Goal: Information Seeking & Learning: Learn about a topic

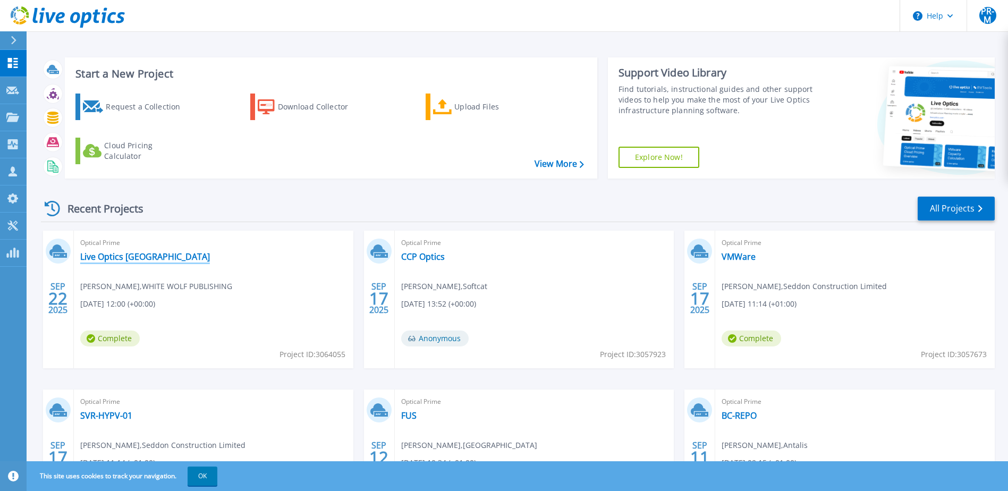
click at [126, 260] on link "Live Optics [GEOGRAPHIC_DATA]" at bounding box center [145, 256] width 130 height 11
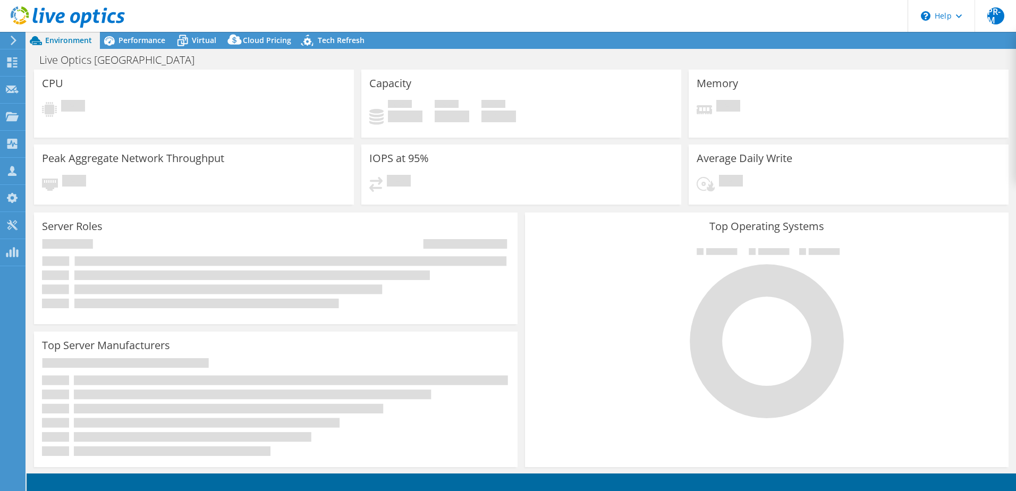
select select "USD"
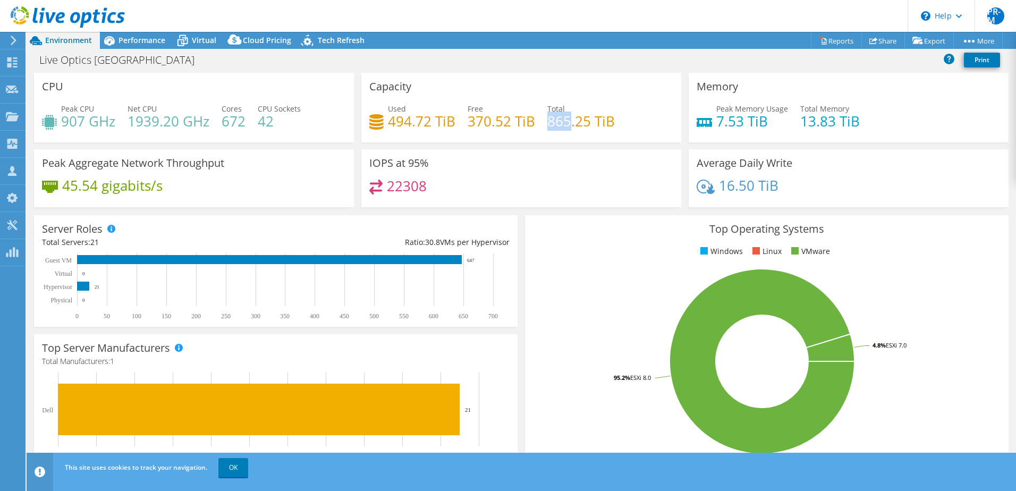
drag, startPoint x: 545, startPoint y: 122, endPoint x: 565, endPoint y: 122, distance: 20.7
click at [565, 122] on h4 "865.25 TiB" at bounding box center [580, 121] width 67 height 12
copy h4 "865"
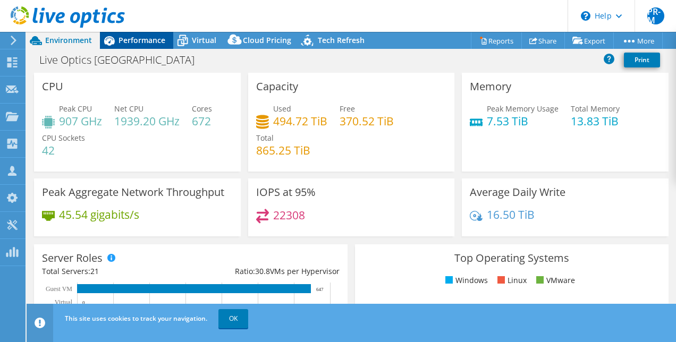
click at [132, 43] on span "Performance" at bounding box center [141, 40] width 47 height 10
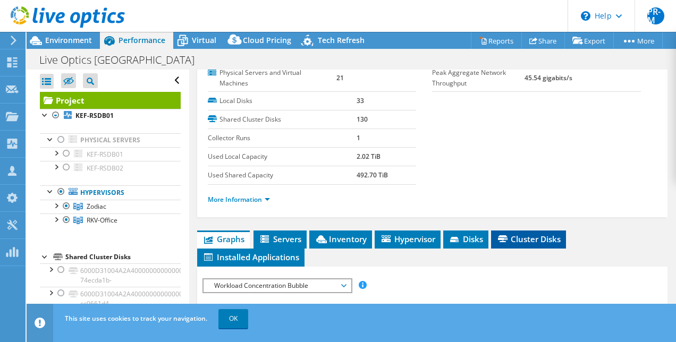
scroll to position [159, 0]
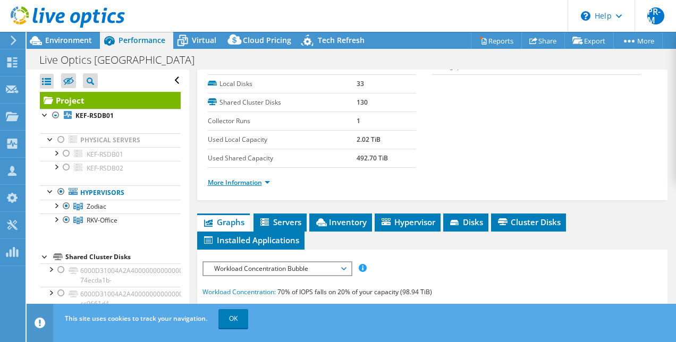
click at [268, 187] on link "More Information" at bounding box center [239, 182] width 62 height 9
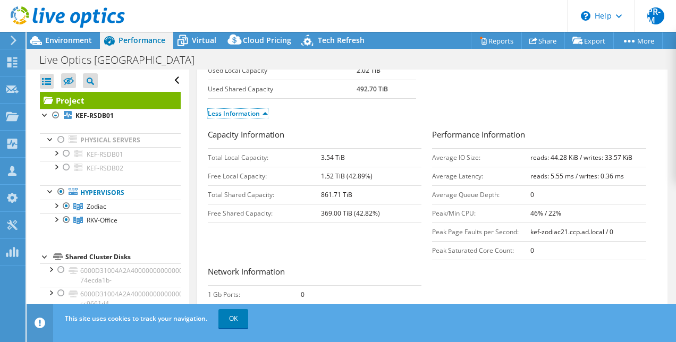
scroll to position [213, 0]
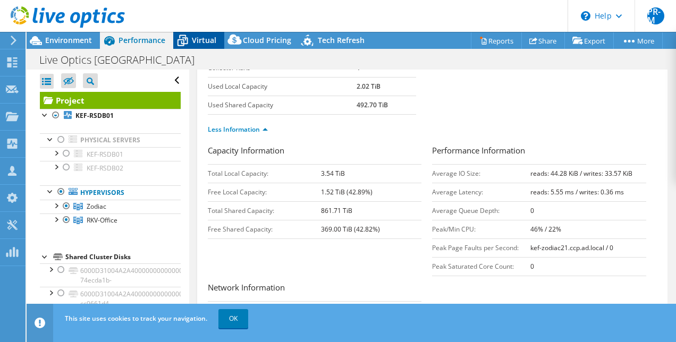
click at [199, 37] on span "Virtual" at bounding box center [204, 40] width 24 height 10
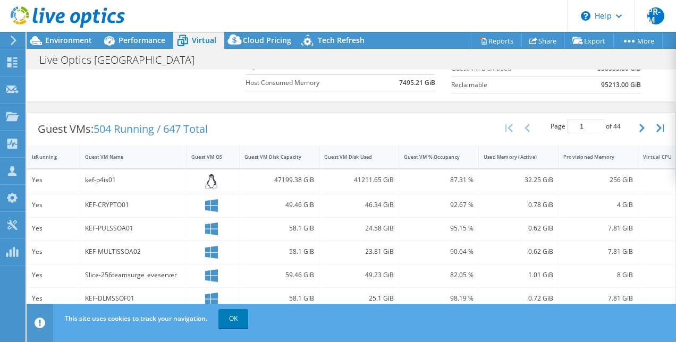
scroll to position [0, 0]
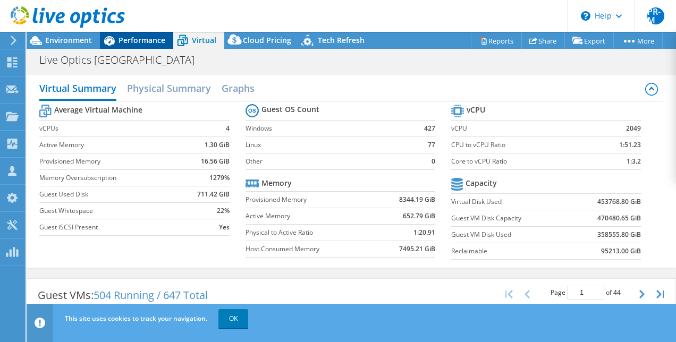
click at [145, 42] on span "Performance" at bounding box center [141, 40] width 47 height 10
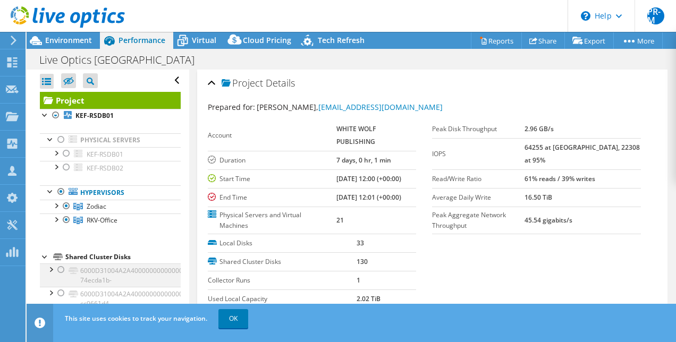
click at [61, 267] on div at bounding box center [61, 270] width 11 height 13
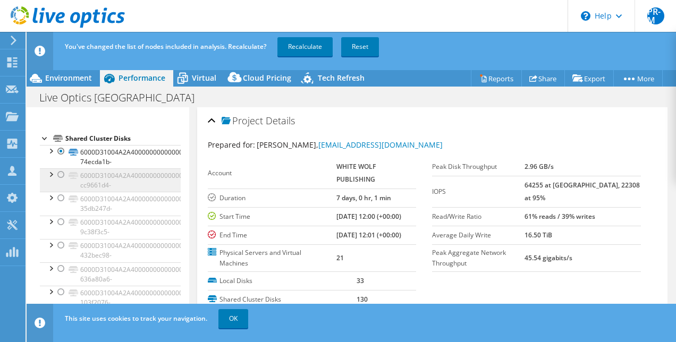
scroll to position [106, 0]
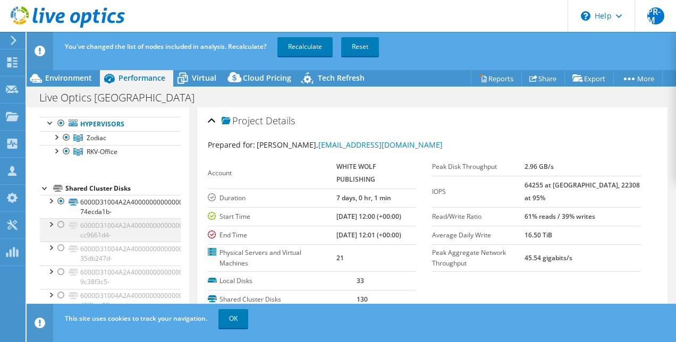
click at [63, 224] on div at bounding box center [61, 224] width 11 height 13
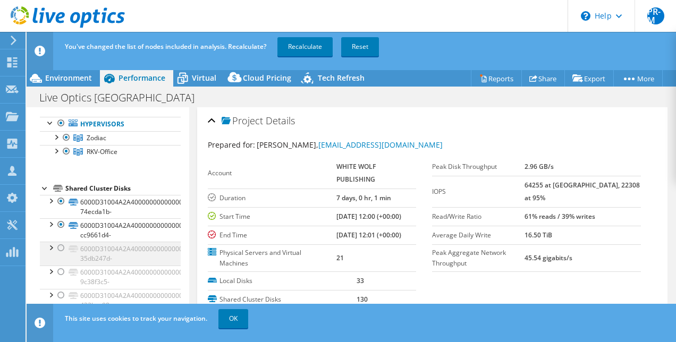
click at [61, 247] on div at bounding box center [61, 248] width 11 height 13
drag, startPoint x: 58, startPoint y: 269, endPoint x: 66, endPoint y: 291, distance: 23.2
click at [58, 270] on div at bounding box center [61, 272] width 11 height 13
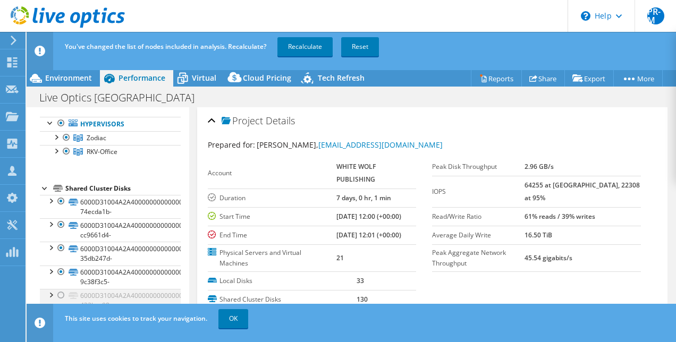
click at [63, 293] on div at bounding box center [61, 295] width 11 height 13
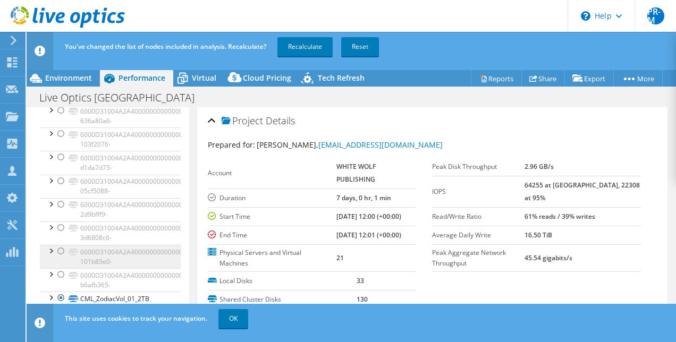
scroll to position [319, 0]
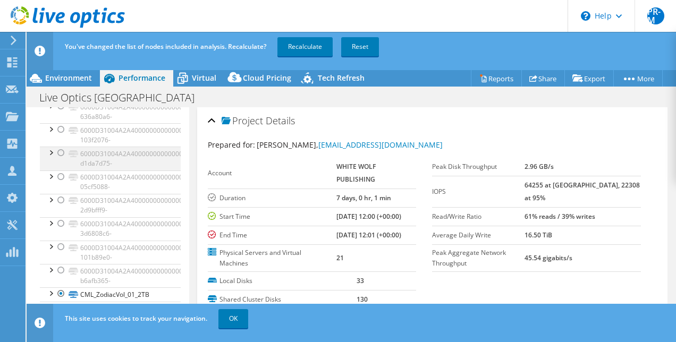
drag, startPoint x: 58, startPoint y: 127, endPoint x: 60, endPoint y: 151, distance: 24.0
click at [58, 127] on div at bounding box center [61, 129] width 11 height 13
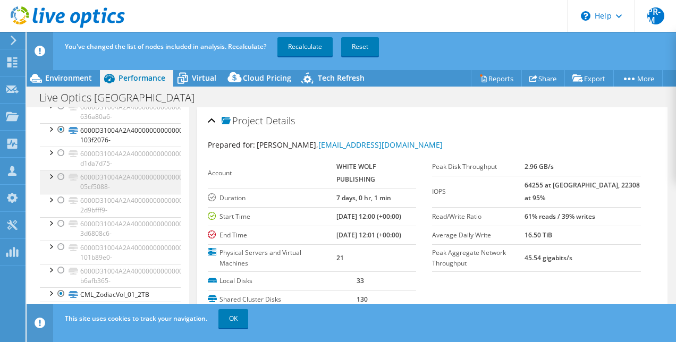
drag, startPoint x: 60, startPoint y: 151, endPoint x: 61, endPoint y: 173, distance: 21.8
click at [60, 152] on div at bounding box center [61, 153] width 11 height 13
click at [61, 173] on div at bounding box center [61, 177] width 11 height 13
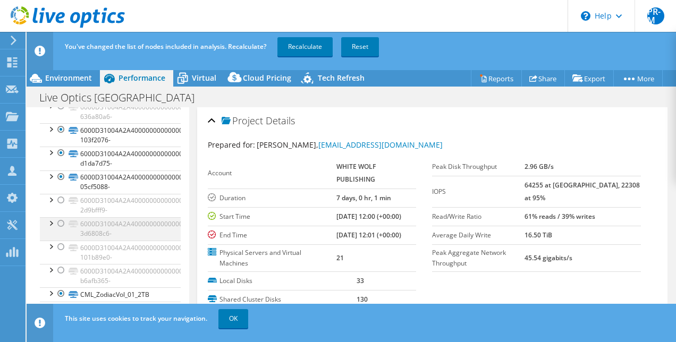
drag, startPoint x: 61, startPoint y: 198, endPoint x: 58, endPoint y: 218, distance: 20.9
click at [62, 199] on div at bounding box center [61, 200] width 11 height 13
drag, startPoint x: 58, startPoint y: 218, endPoint x: 59, endPoint y: 241, distance: 22.9
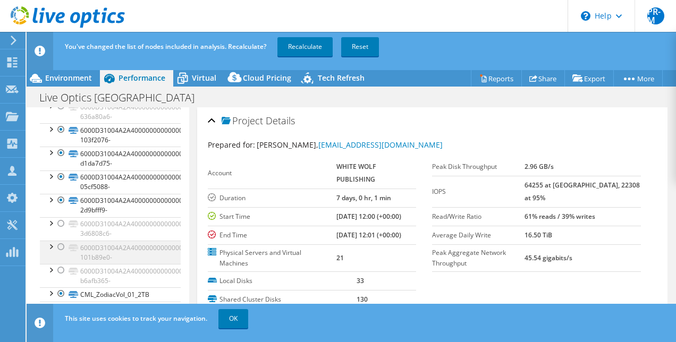
click at [58, 219] on div at bounding box center [61, 223] width 11 height 13
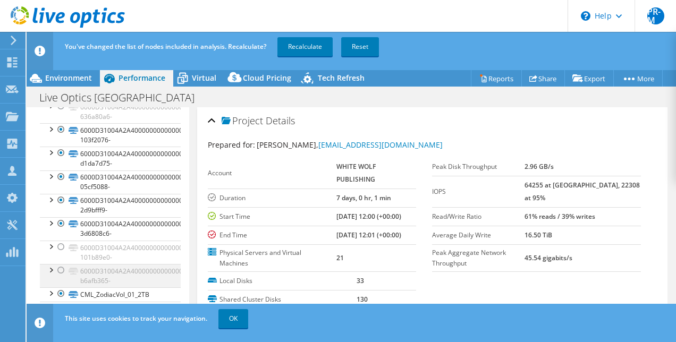
drag, startPoint x: 58, startPoint y: 242, endPoint x: 60, endPoint y: 263, distance: 20.7
click at [58, 245] on div at bounding box center [61, 247] width 11 height 13
click at [58, 265] on div at bounding box center [61, 270] width 11 height 13
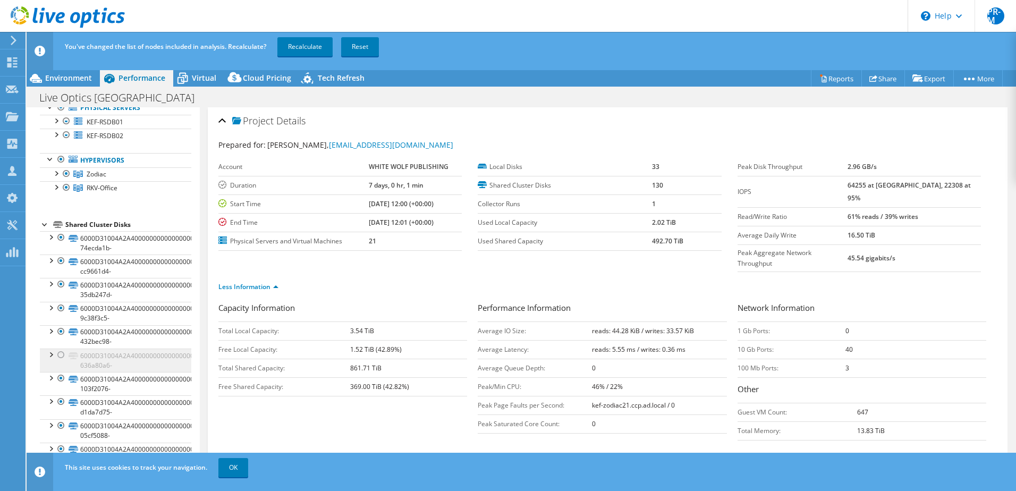
scroll to position [213, 0]
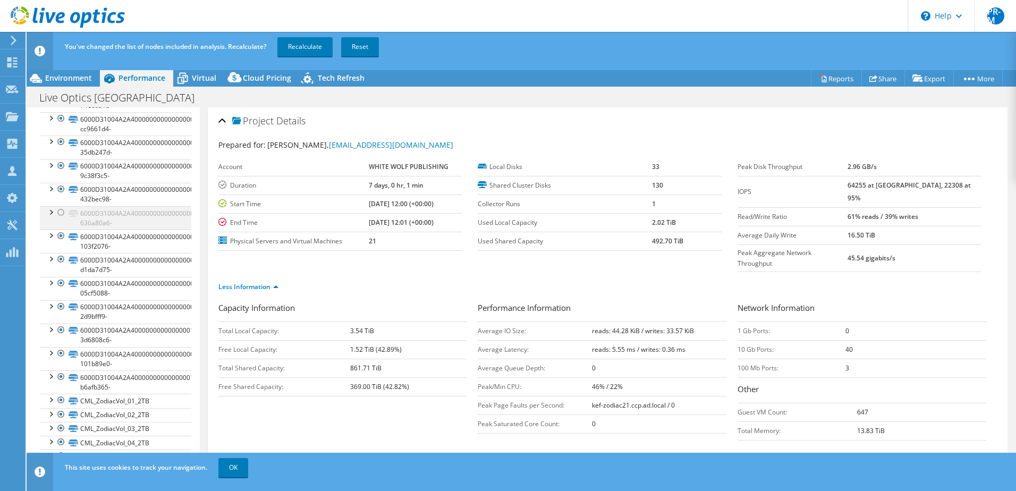
click at [59, 209] on div at bounding box center [61, 212] width 11 height 13
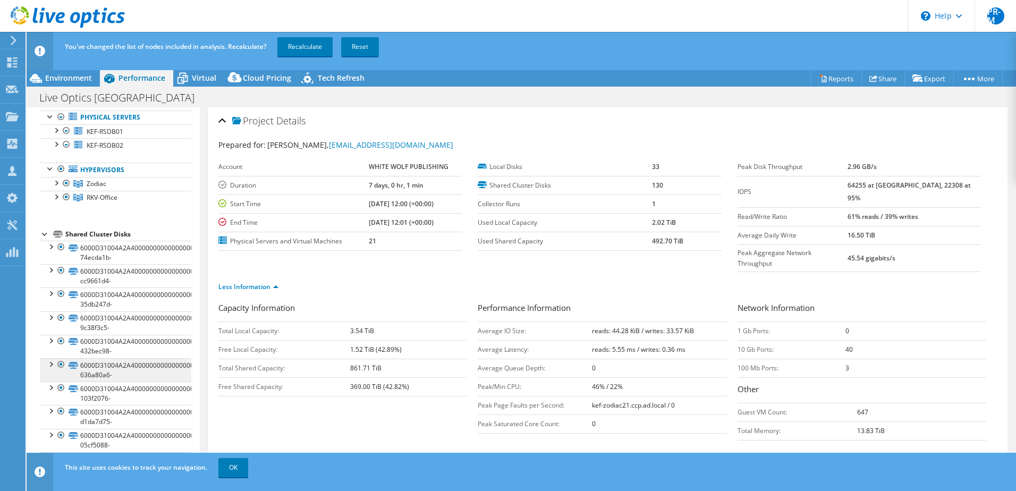
scroll to position [0, 0]
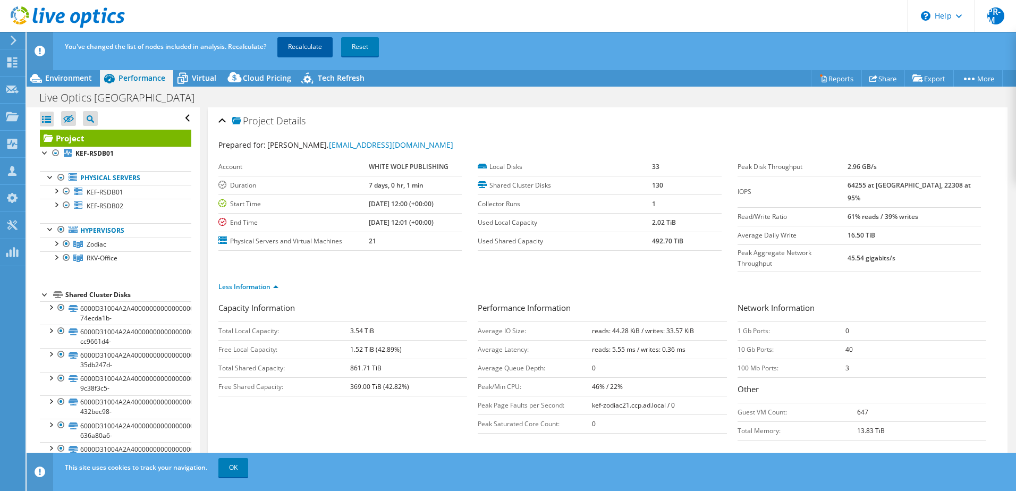
click at [308, 48] on link "Recalculate" at bounding box center [304, 46] width 55 height 19
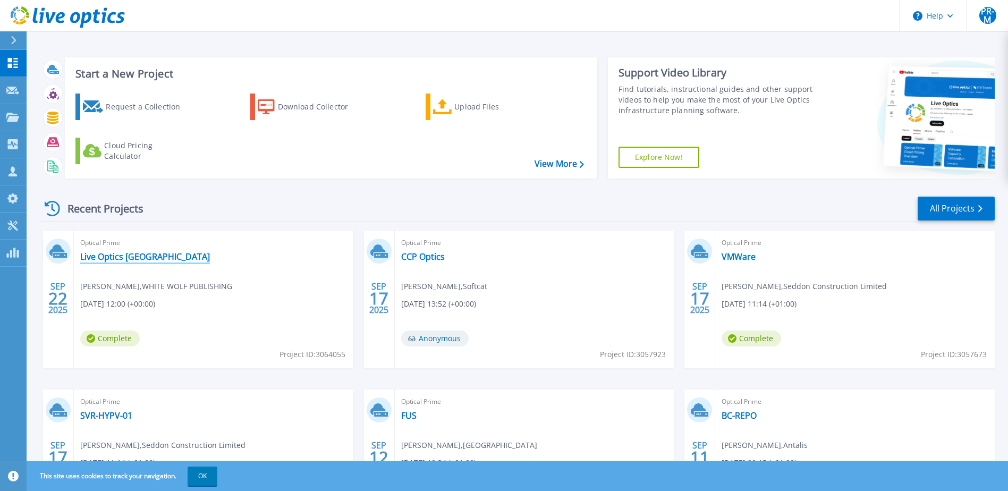
click at [109, 260] on link "Live Optics [GEOGRAPHIC_DATA]" at bounding box center [145, 256] width 130 height 11
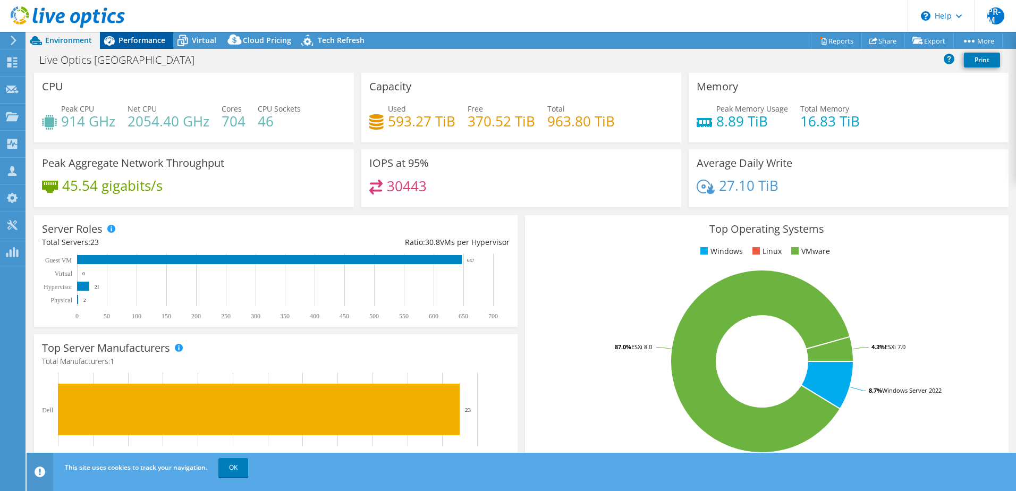
click at [148, 44] on span "Performance" at bounding box center [141, 40] width 47 height 10
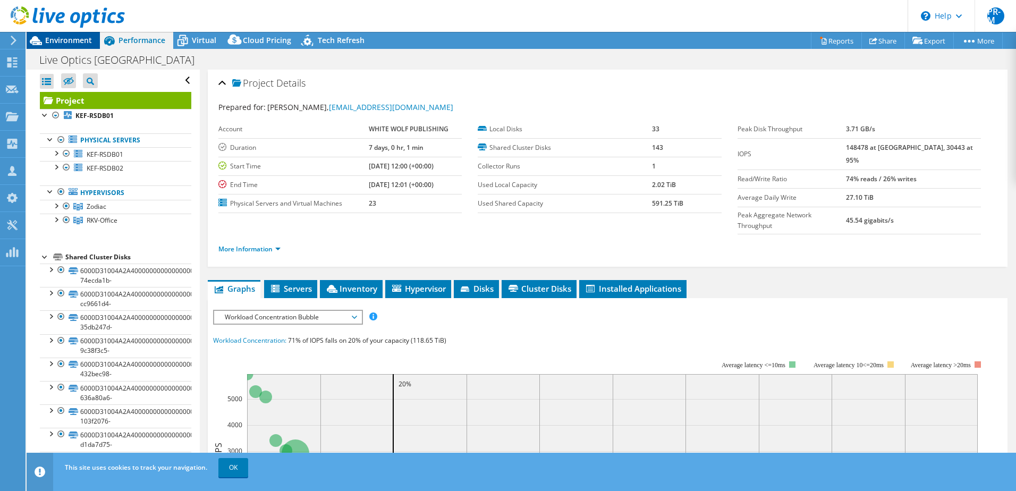
click at [67, 39] on span "Environment" at bounding box center [68, 40] width 47 height 10
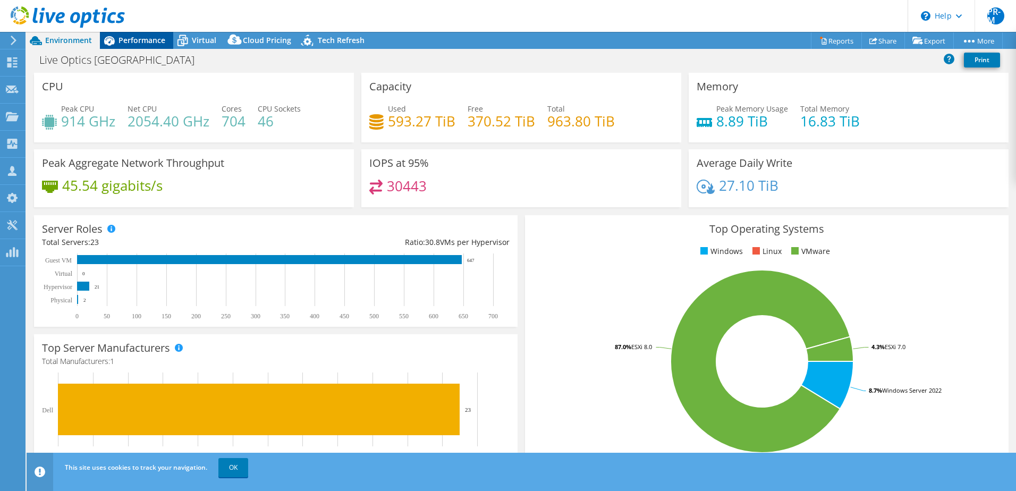
click at [138, 44] on span "Performance" at bounding box center [141, 40] width 47 height 10
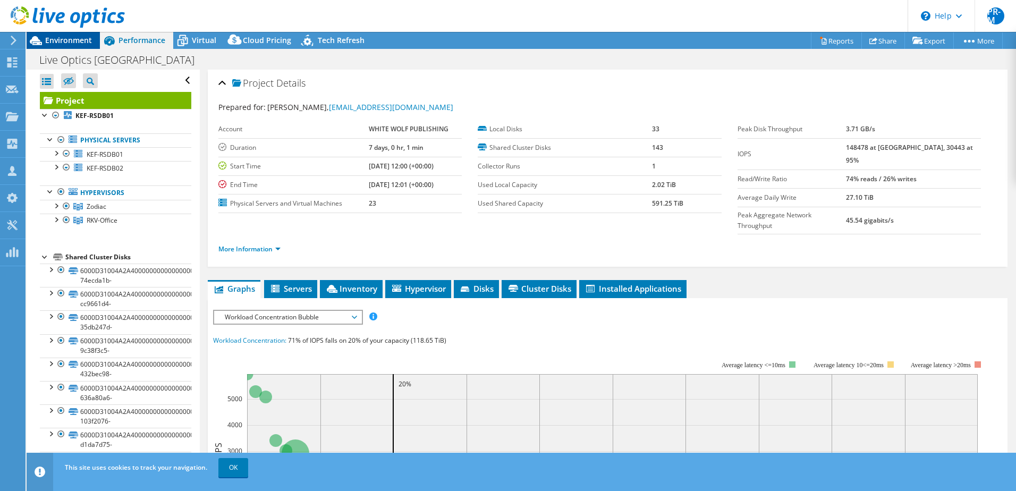
click at [69, 39] on span "Environment" at bounding box center [68, 40] width 47 height 10
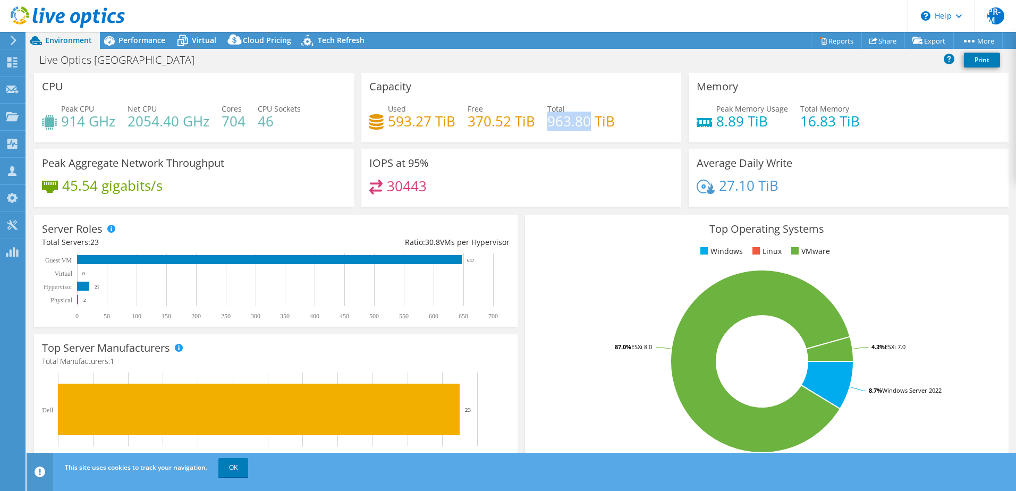
drag, startPoint x: 545, startPoint y: 121, endPoint x: 585, endPoint y: 122, distance: 40.4
click at [585, 122] on h4 "963.80 TiB" at bounding box center [580, 121] width 67 height 12
click at [141, 37] on span "Performance" at bounding box center [141, 40] width 47 height 10
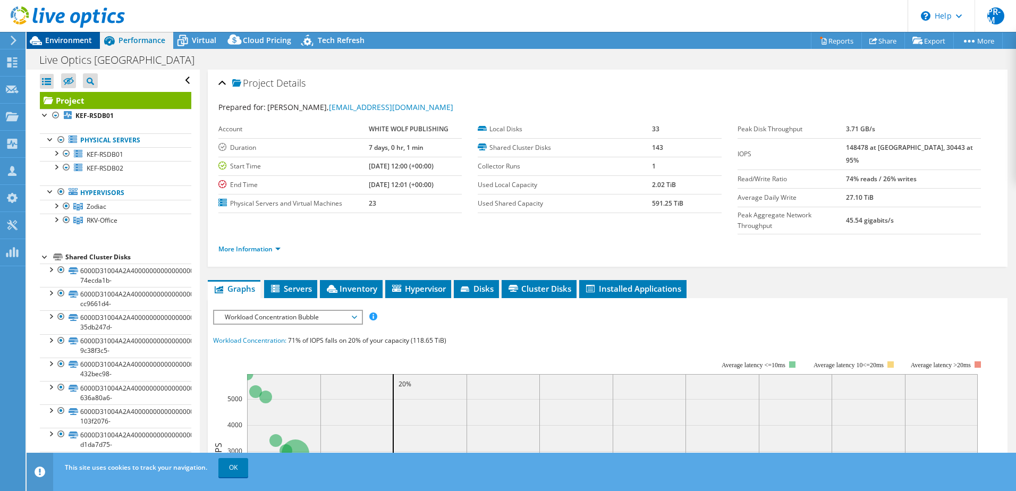
click at [67, 36] on span "Environment" at bounding box center [68, 40] width 47 height 10
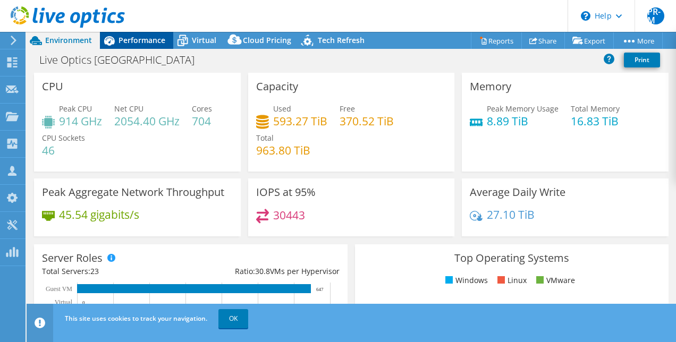
click at [136, 40] on span "Performance" at bounding box center [141, 40] width 47 height 10
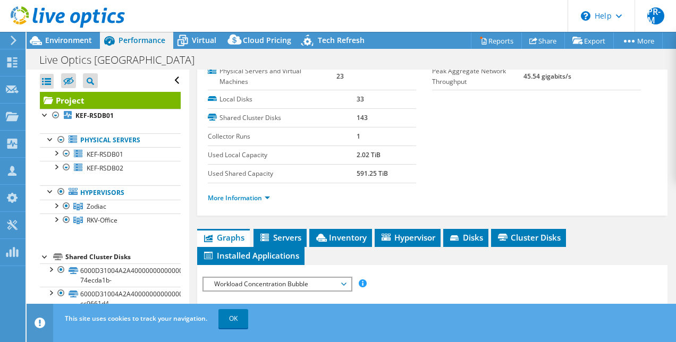
scroll to position [159, 0]
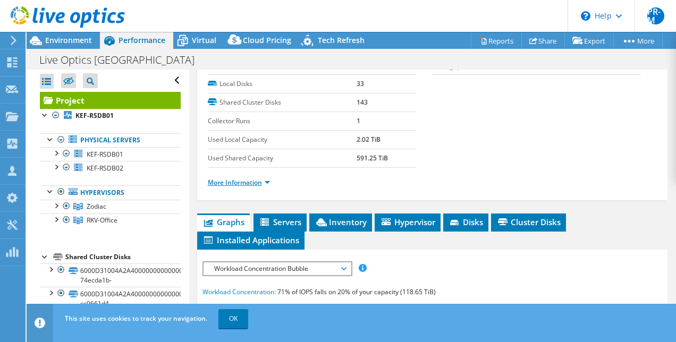
click at [257, 187] on link "More Information" at bounding box center [239, 182] width 62 height 9
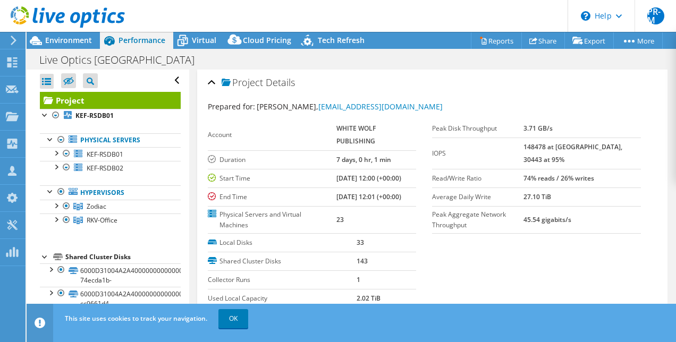
scroll to position [0, 0]
click at [71, 43] on span "Environment" at bounding box center [68, 40] width 47 height 10
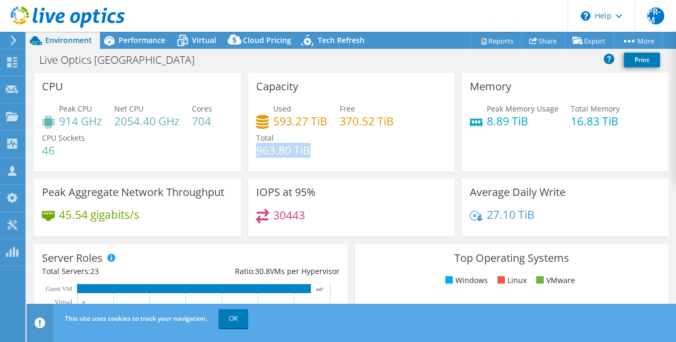
drag, startPoint x: 254, startPoint y: 151, endPoint x: 305, endPoint y: 152, distance: 51.5
click at [305, 152] on h4 "963.80 TiB" at bounding box center [283, 151] width 54 height 12
copy h4 "963.80 TiB"
click at [151, 40] on span "Performance" at bounding box center [141, 40] width 47 height 10
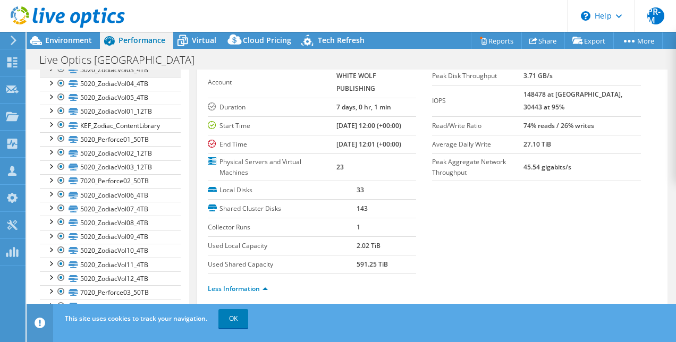
scroll to position [1345, 0]
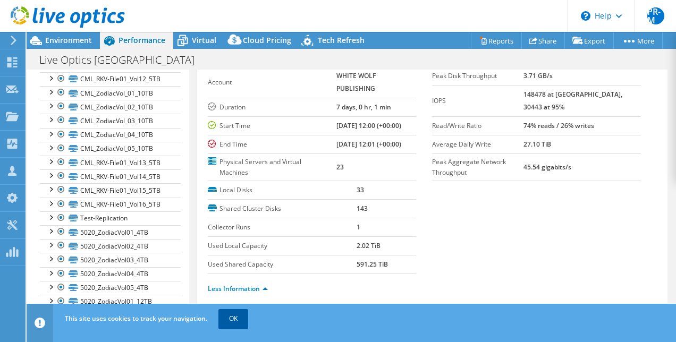
click at [232, 313] on link "OK" at bounding box center [233, 318] width 30 height 19
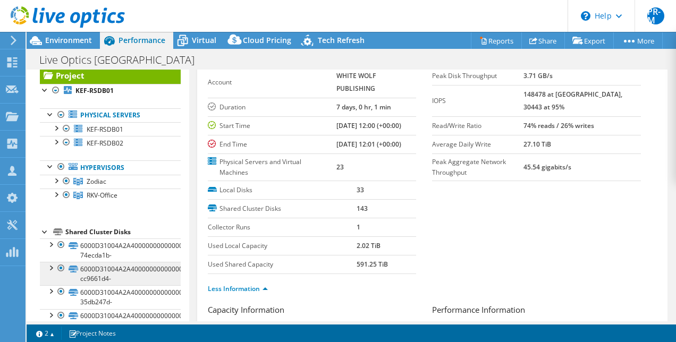
scroll to position [0, 0]
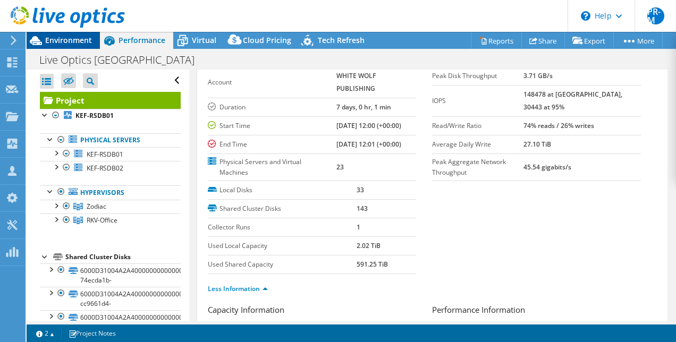
click at [78, 37] on span "Environment" at bounding box center [68, 40] width 47 height 10
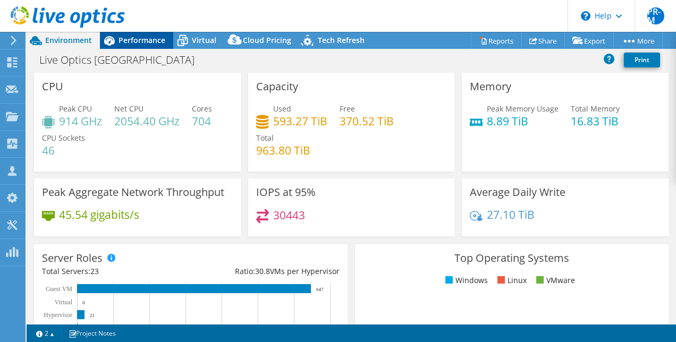
click at [157, 41] on span "Performance" at bounding box center [141, 40] width 47 height 10
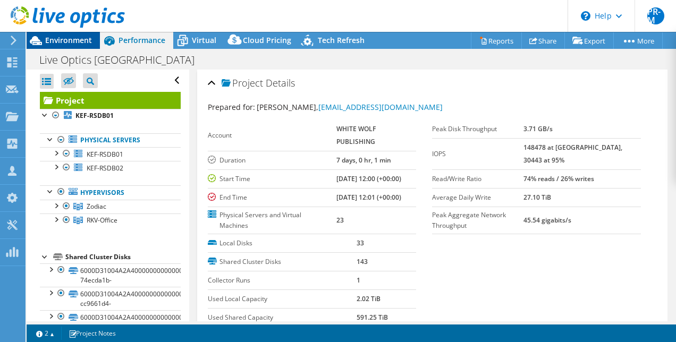
click at [89, 43] on span "Environment" at bounding box center [68, 40] width 47 height 10
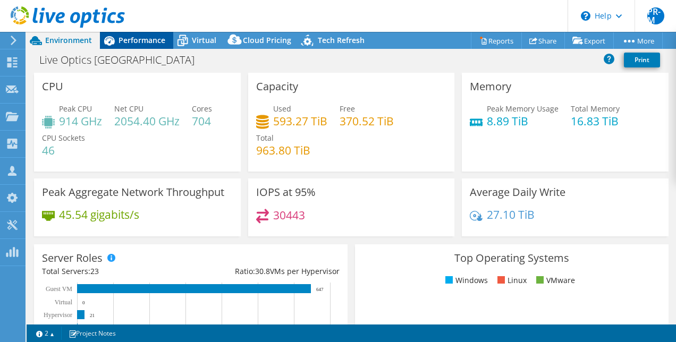
click at [152, 38] on span "Performance" at bounding box center [141, 40] width 47 height 10
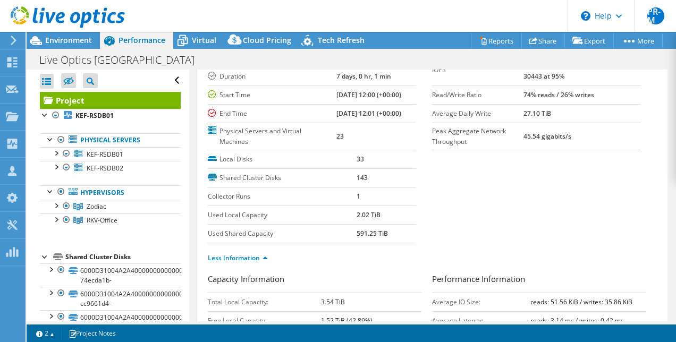
scroll to position [213, 0]
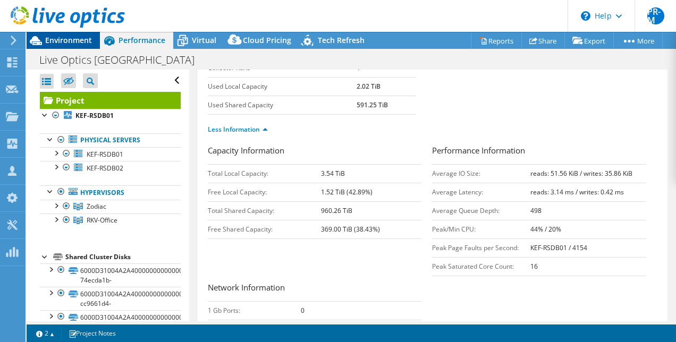
click at [75, 40] on span "Environment" at bounding box center [68, 40] width 47 height 10
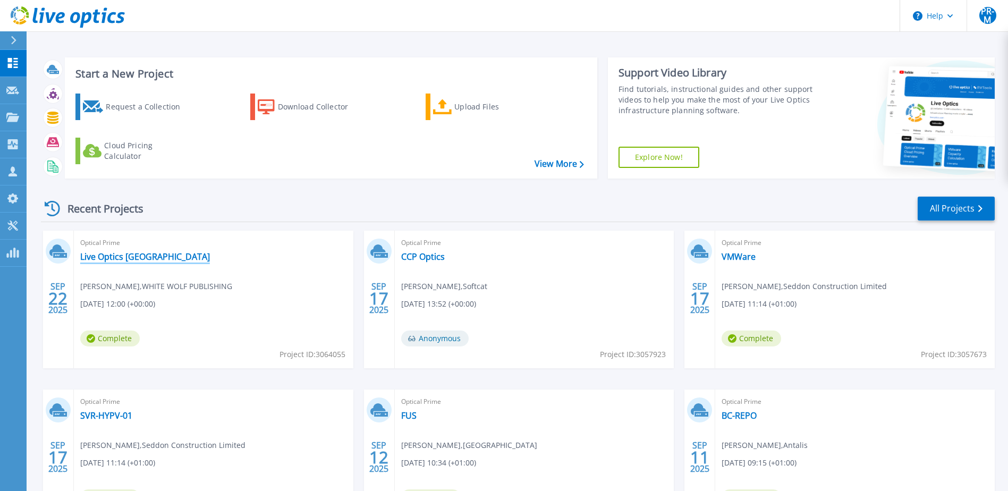
click at [136, 253] on link "Live Optics [GEOGRAPHIC_DATA]" at bounding box center [145, 256] width 130 height 11
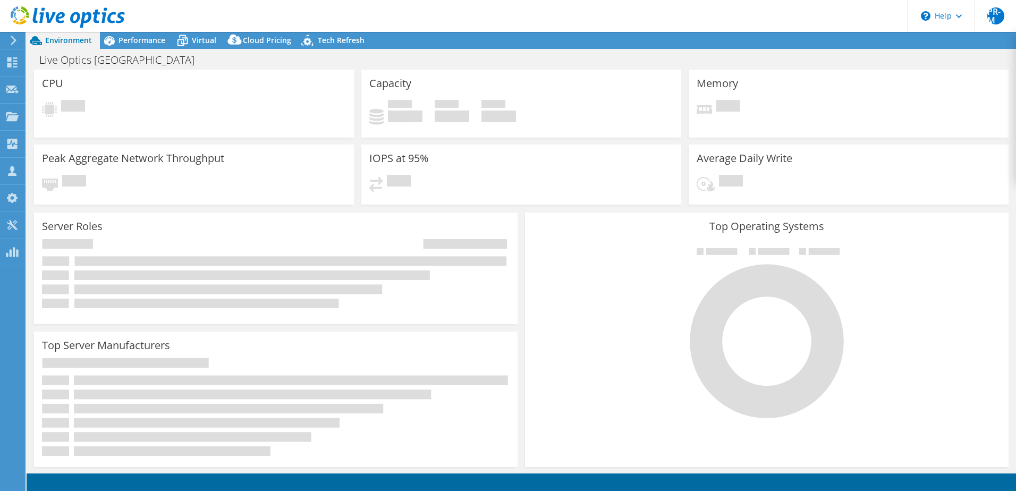
select select "USD"
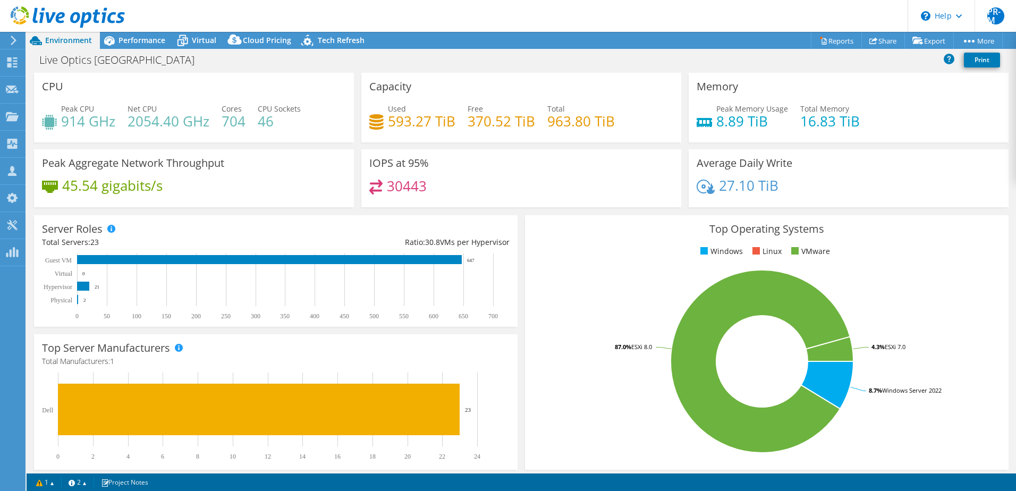
click at [349, 182] on div "CPU Peak CPU 914 GHz Net CPU 2054.40 GHz Cores 704 CPU Sockets 46 Capacity Used…" at bounding box center [521, 143] width 982 height 141
drag, startPoint x: 349, startPoint y: 182, endPoint x: 504, endPoint y: 191, distance: 154.9
click at [504, 191] on div "30443" at bounding box center [521, 191] width 304 height 23
drag, startPoint x: 405, startPoint y: 163, endPoint x: 443, endPoint y: 160, distance: 38.3
click at [443, 160] on div "IOPS at 95% 30443" at bounding box center [521, 178] width 320 height 58
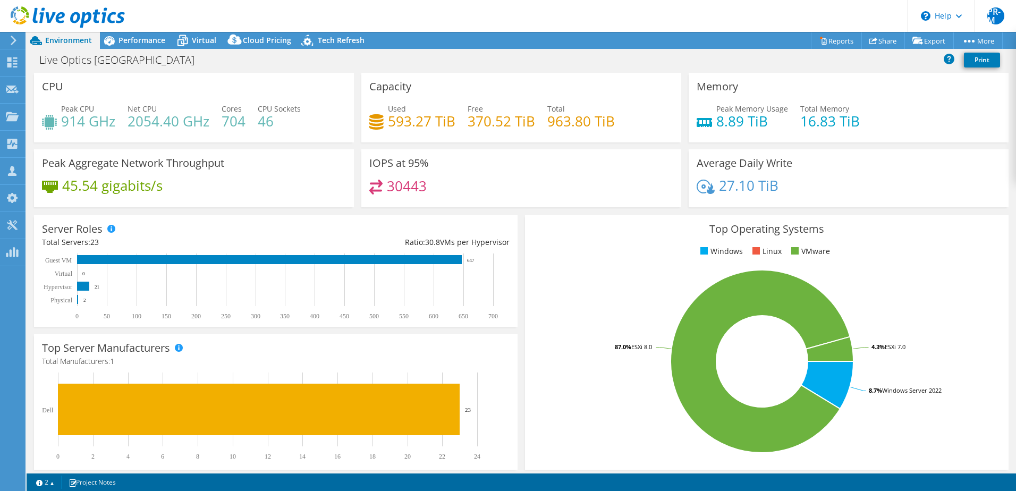
drag, startPoint x: 443, startPoint y: 160, endPoint x: 471, endPoint y: 189, distance: 39.8
click at [470, 186] on div "IOPS at 95% 30443" at bounding box center [521, 178] width 320 height 58
drag, startPoint x: 471, startPoint y: 189, endPoint x: 386, endPoint y: 188, distance: 85.0
click at [387, 188] on h4 "30443" at bounding box center [407, 186] width 40 height 12
drag, startPoint x: 385, startPoint y: 185, endPoint x: 397, endPoint y: 183, distance: 12.4
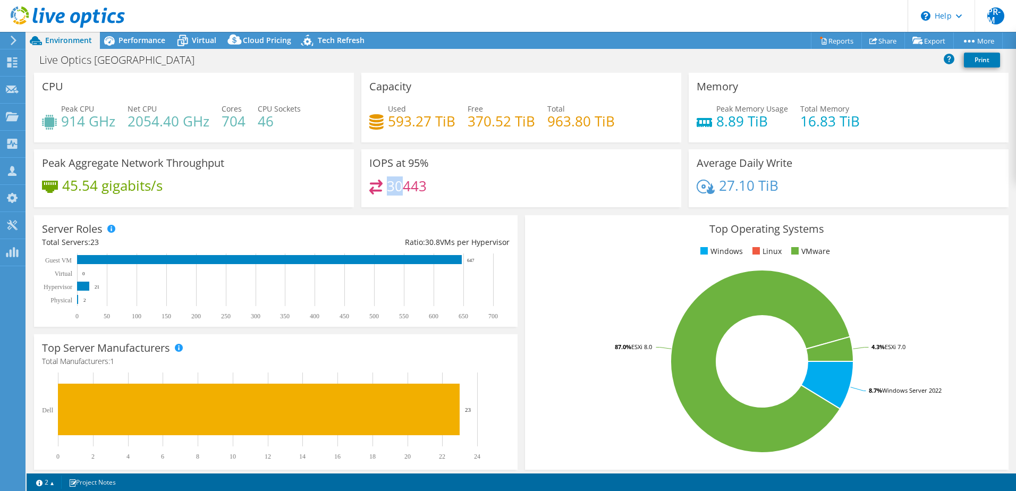
click at [397, 183] on h4 "30443" at bounding box center [407, 186] width 40 height 12
click at [530, 179] on div "IOPS at 95% 30443" at bounding box center [521, 178] width 320 height 58
click at [139, 44] on span "Performance" at bounding box center [141, 40] width 47 height 10
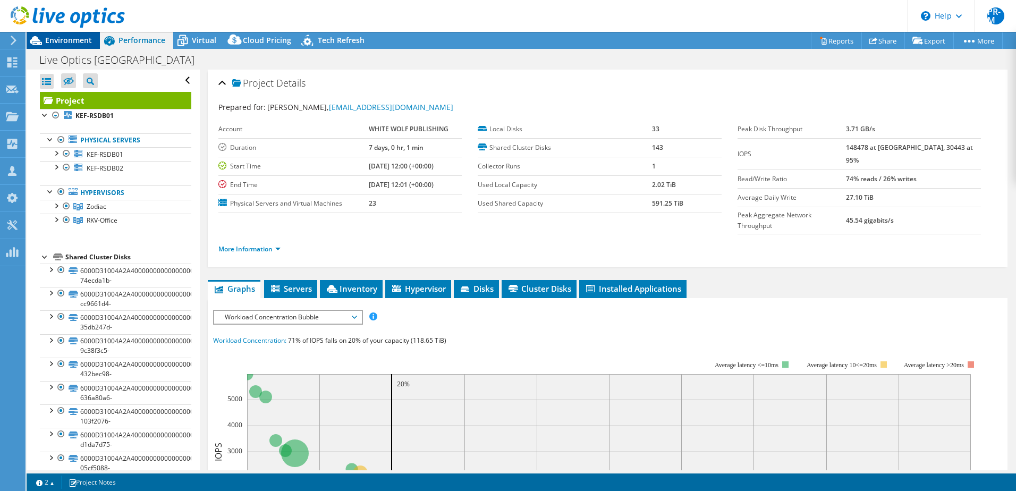
click at [72, 43] on span "Environment" at bounding box center [68, 40] width 47 height 10
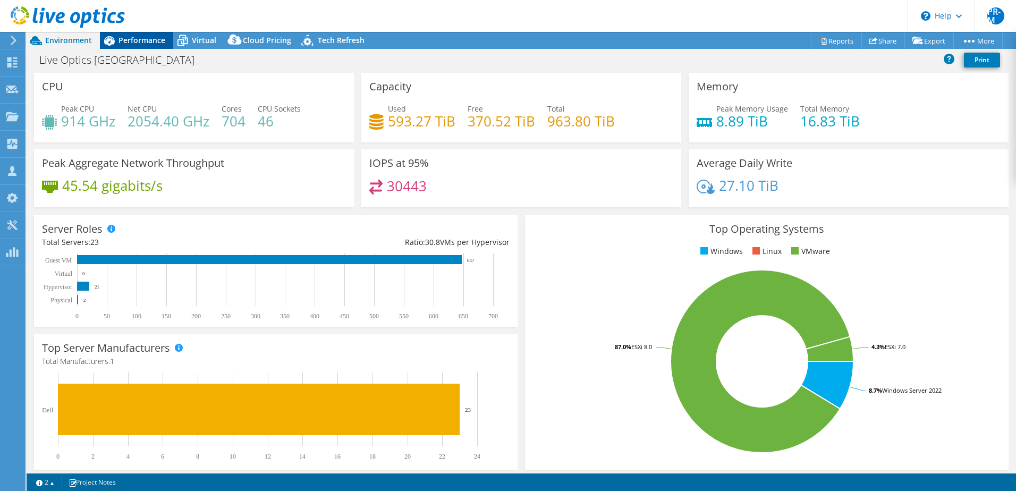
click at [148, 46] on div "Performance" at bounding box center [136, 40] width 73 height 17
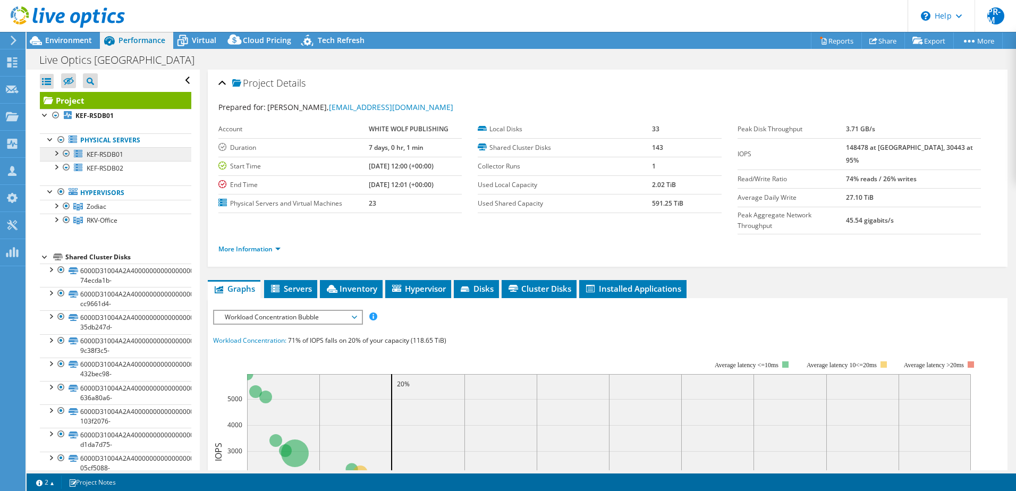
drag, startPoint x: 120, startPoint y: 112, endPoint x: 106, endPoint y: 156, distance: 46.9
drag, startPoint x: 106, startPoint y: 156, endPoint x: 607, endPoint y: 50, distance: 512.5
click at [636, 75] on div "Project Details" at bounding box center [607, 83] width 778 height 23
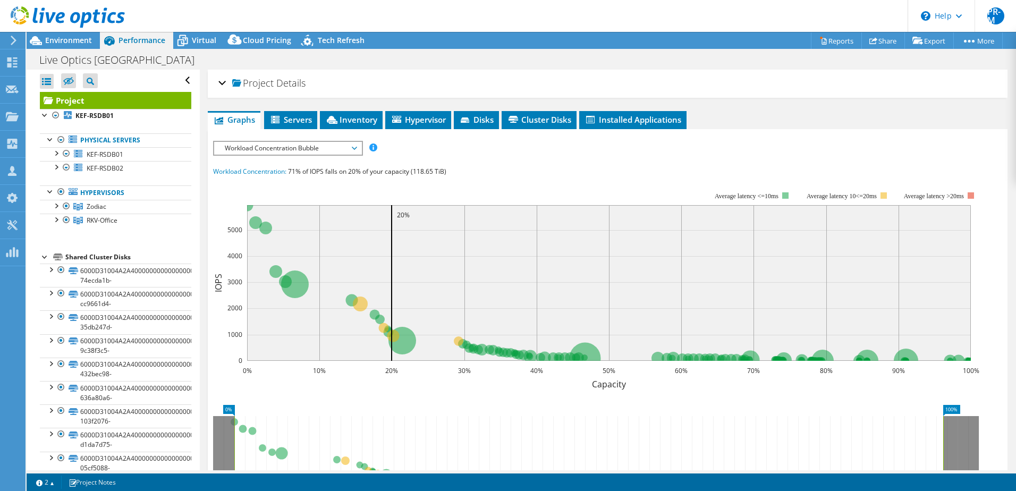
click at [222, 86] on div "Project Details" at bounding box center [607, 83] width 778 height 23
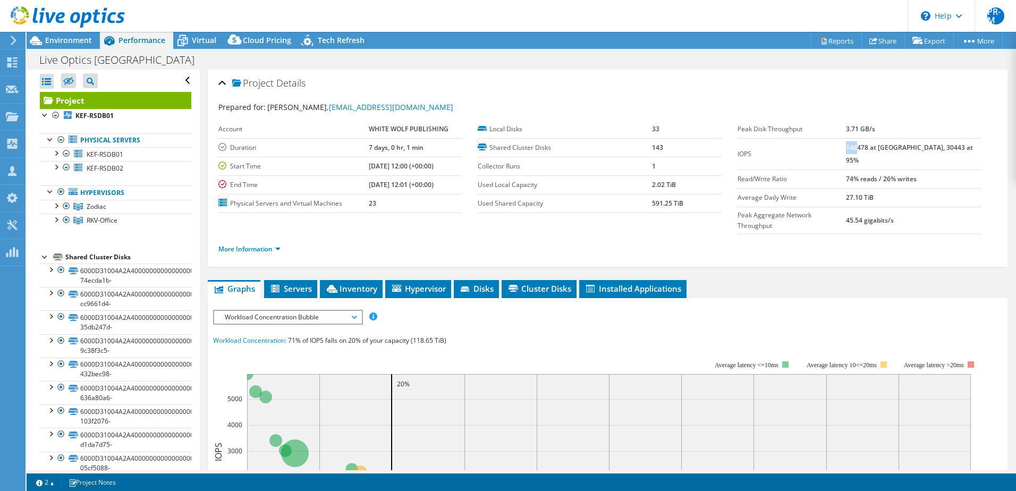
drag, startPoint x: 866, startPoint y: 146, endPoint x: 877, endPoint y: 146, distance: 10.6
click at [877, 146] on b "148478 at Peak, 30443 at 95%" at bounding box center [909, 154] width 127 height 22
drag, startPoint x: 878, startPoint y: 146, endPoint x: 950, endPoint y: 111, distance: 80.3
click at [950, 111] on div "Prepared for: Andy McCormack, andy@ccpgames.com" at bounding box center [607, 107] width 778 height 12
drag, startPoint x: 868, startPoint y: 149, endPoint x: 877, endPoint y: 147, distance: 8.9
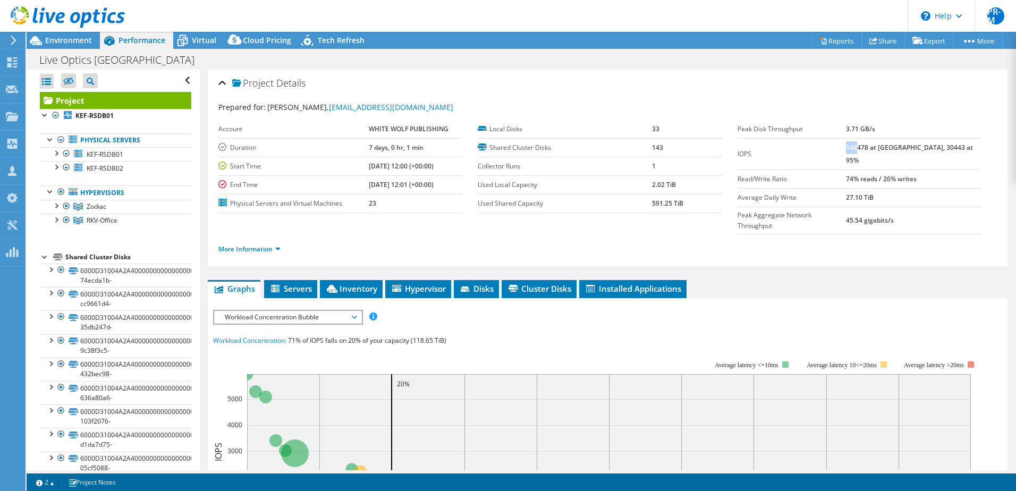
click at [877, 147] on b "148478 at Peak, 30443 at 95%" at bounding box center [909, 154] width 127 height 22
click at [783, 238] on div "More Information" at bounding box center [607, 249] width 778 height 30
click at [846, 149] on label "IOPS" at bounding box center [791, 154] width 109 height 11
drag, startPoint x: 868, startPoint y: 146, endPoint x: 909, endPoint y: 150, distance: 41.7
click at [909, 150] on b "148478 at Peak, 30443 at 95%" at bounding box center [909, 154] width 127 height 22
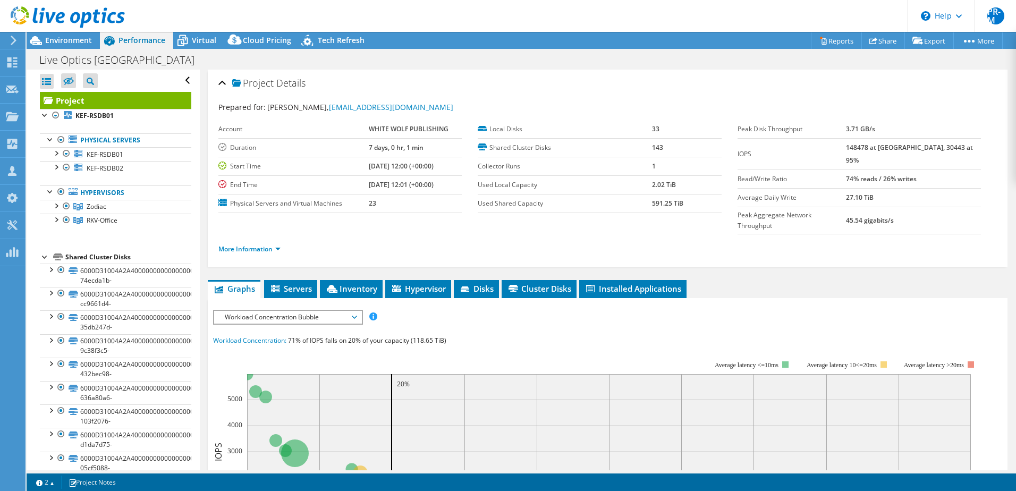
drag, startPoint x: 909, startPoint y: 150, endPoint x: 947, endPoint y: 159, distance: 39.2
click at [947, 169] on td "74% reads / 26% writes" at bounding box center [913, 178] width 135 height 19
drag, startPoint x: 917, startPoint y: 147, endPoint x: 962, endPoint y: 147, distance: 45.2
click at [962, 147] on td "148478 at Peak, 30443 at 95%" at bounding box center [913, 153] width 135 height 31
drag, startPoint x: 962, startPoint y: 147, endPoint x: 938, endPoint y: 73, distance: 78.3
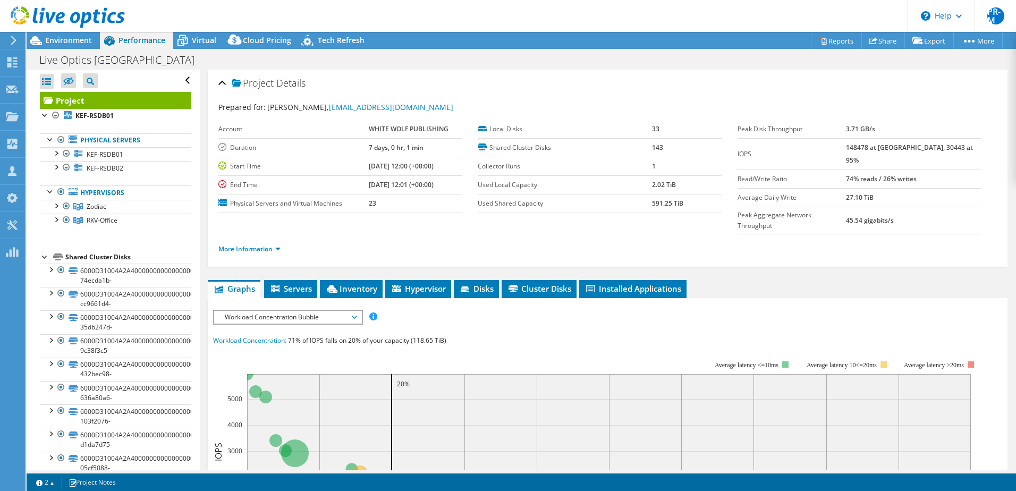
click at [938, 73] on div "Project Details" at bounding box center [607, 83] width 778 height 23
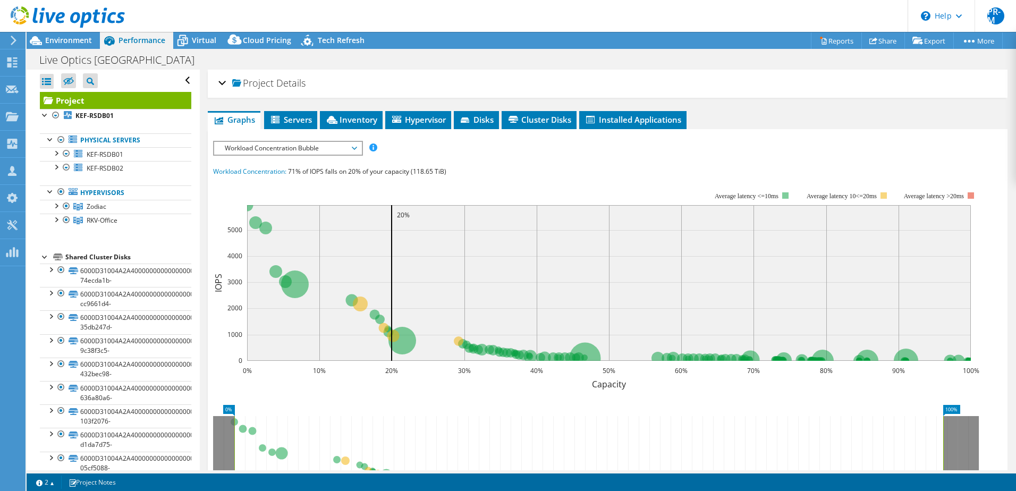
click at [937, 73] on div "Project Details" at bounding box center [607, 83] width 778 height 23
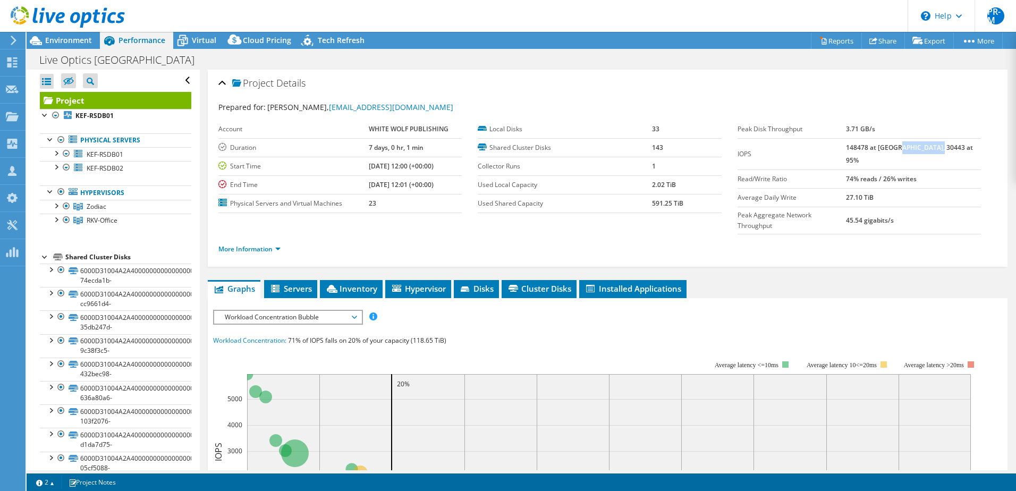
drag, startPoint x: 917, startPoint y: 147, endPoint x: 959, endPoint y: 150, distance: 42.7
click at [959, 150] on td "148478 at Peak, 30443 at 95%" at bounding box center [913, 153] width 135 height 31
click at [723, 91] on div "Project Details" at bounding box center [607, 83] width 778 height 23
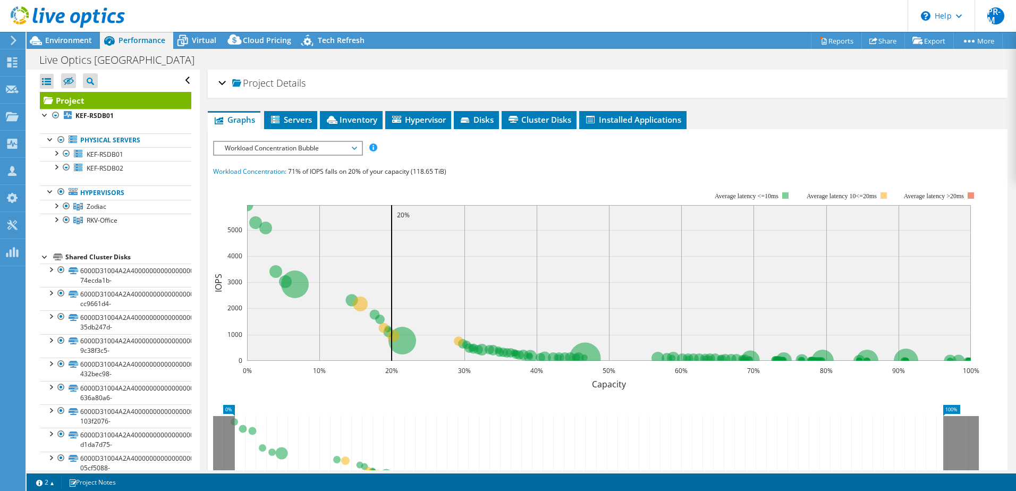
click at [719, 89] on div "Project Details" at bounding box center [607, 83] width 778 height 23
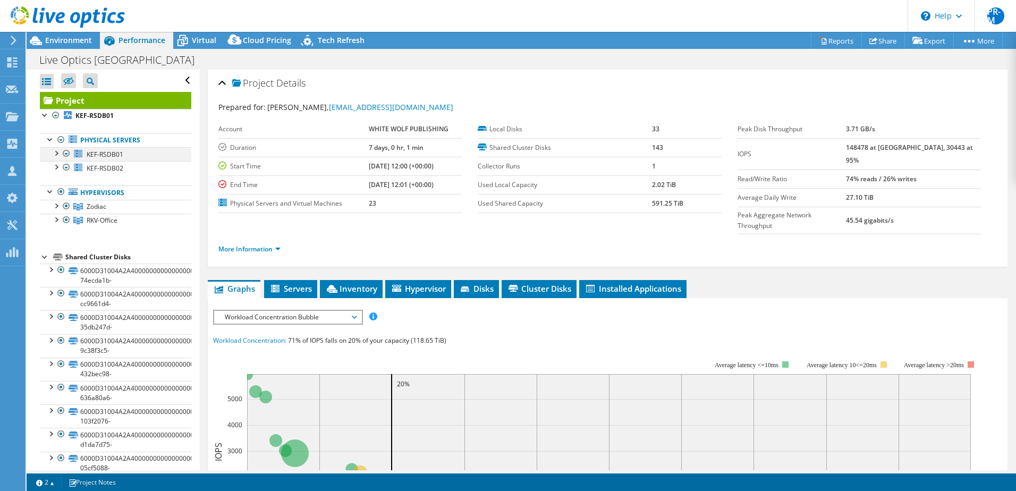
click at [56, 151] on div at bounding box center [55, 152] width 11 height 11
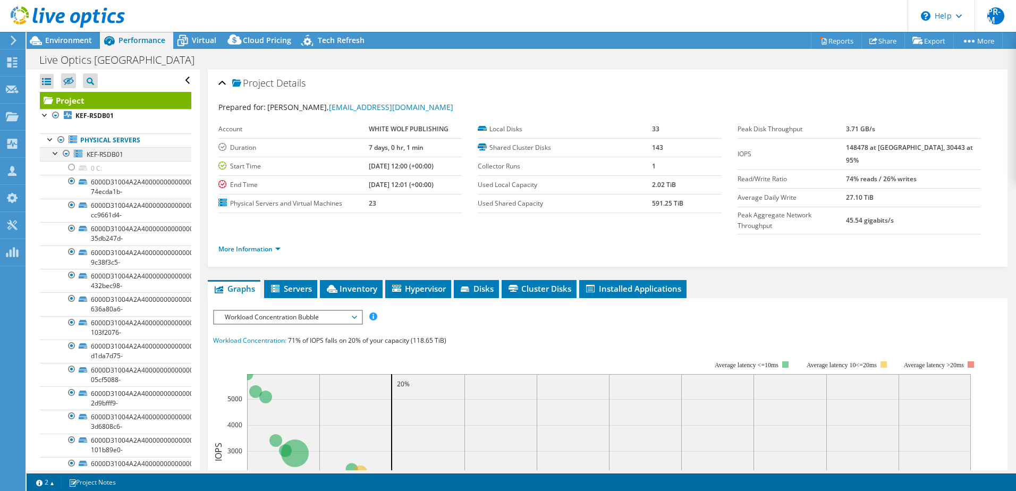
click at [56, 151] on div at bounding box center [55, 152] width 11 height 11
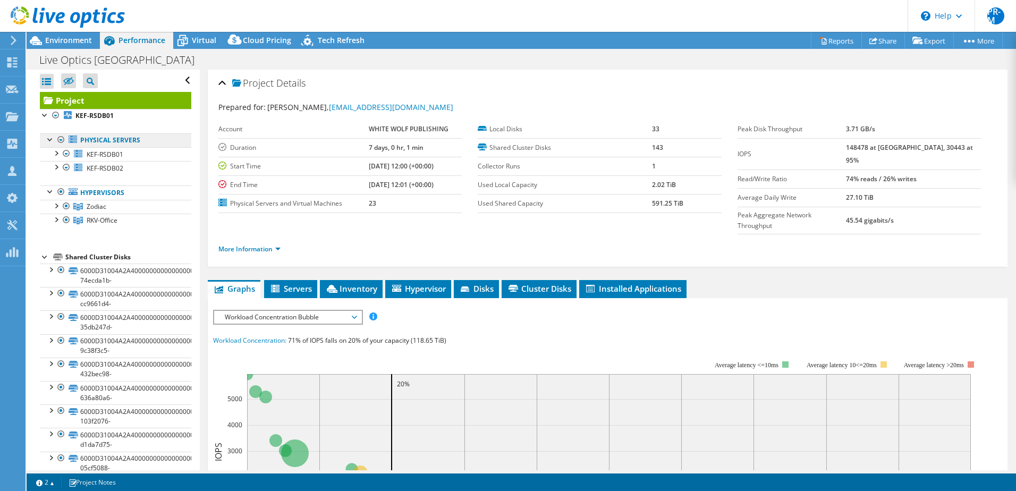
drag, startPoint x: 81, startPoint y: 140, endPoint x: 161, endPoint y: 142, distance: 80.2
click at [161, 142] on link "Physical Servers" at bounding box center [115, 140] width 151 height 14
click at [404, 81] on div "Project Details" at bounding box center [607, 83] width 778 height 23
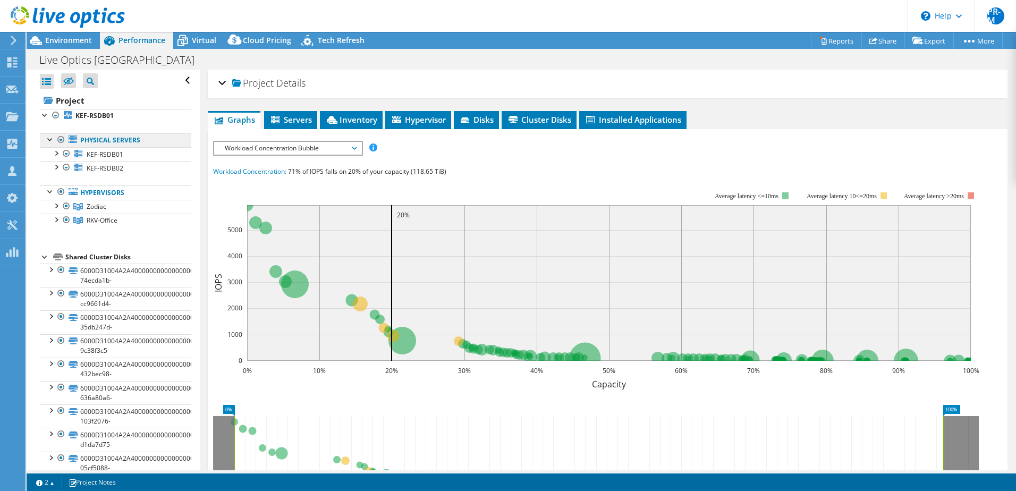
drag, startPoint x: 79, startPoint y: 140, endPoint x: 143, endPoint y: 141, distance: 64.3
click at [143, 141] on link "Physical Servers" at bounding box center [115, 140] width 151 height 14
click at [57, 207] on div at bounding box center [55, 205] width 11 height 11
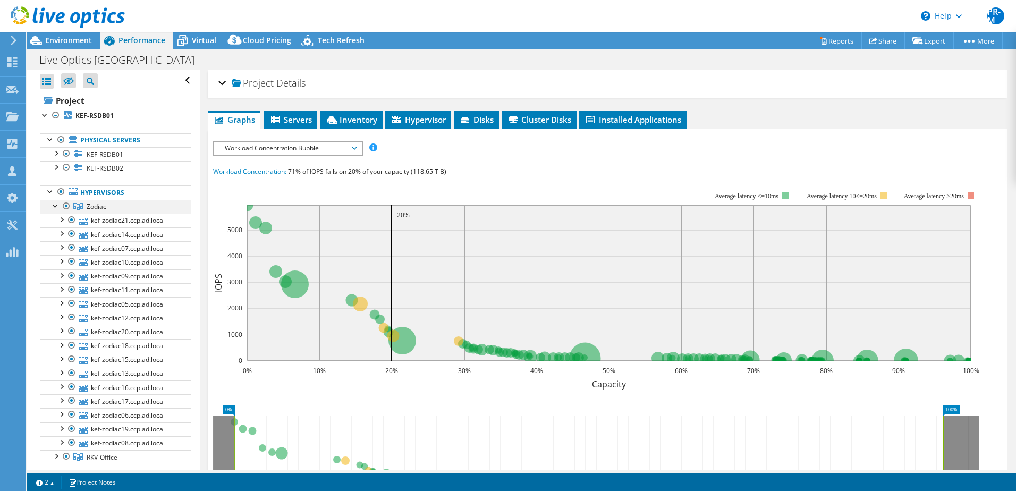
click at [53, 207] on div at bounding box center [55, 205] width 11 height 11
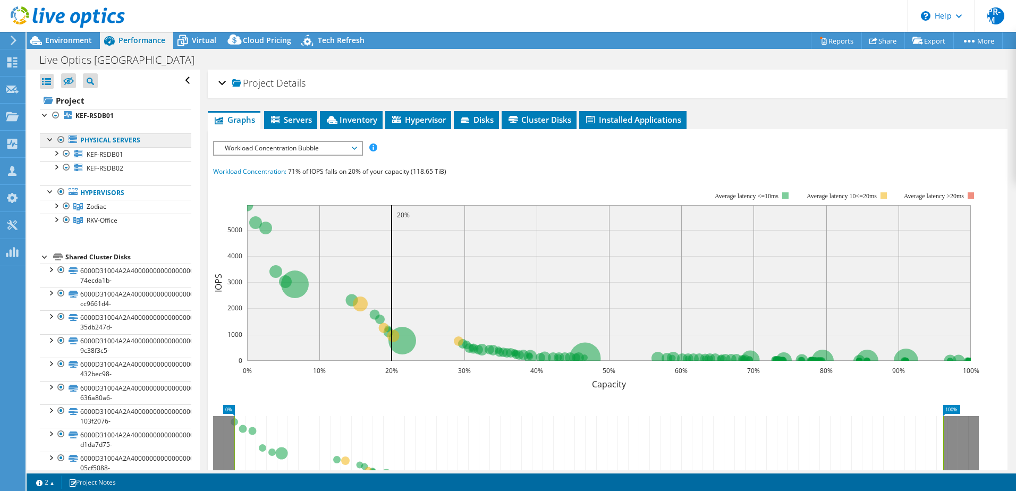
drag, startPoint x: 139, startPoint y: 139, endPoint x: 79, endPoint y: 140, distance: 60.0
click at [79, 140] on link "Physical Servers" at bounding box center [115, 140] width 151 height 14
click at [405, 64] on div "Live Optics Iceland Print" at bounding box center [521, 60] width 989 height 20
click at [71, 42] on span "Environment" at bounding box center [68, 40] width 47 height 10
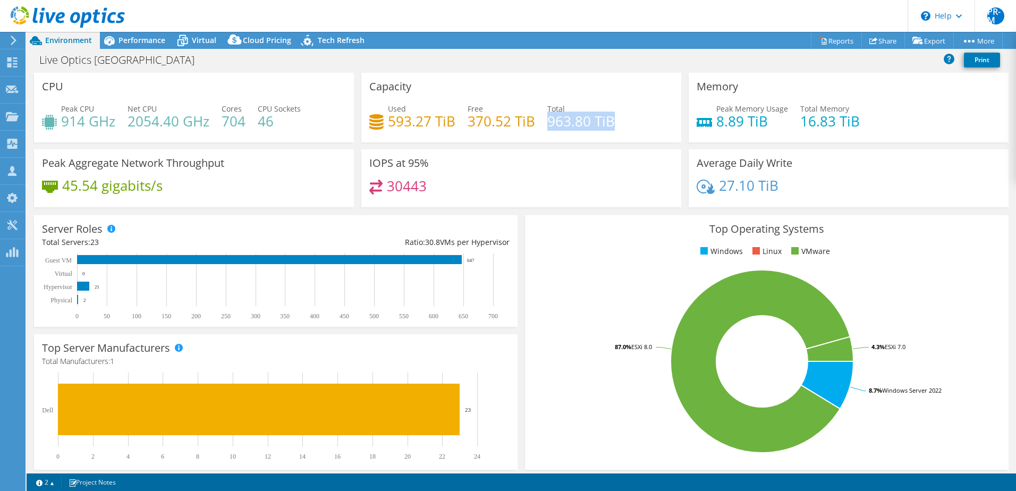
drag, startPoint x: 545, startPoint y: 122, endPoint x: 609, endPoint y: 122, distance: 64.3
click at [609, 122] on h4 "963.80 TiB" at bounding box center [580, 121] width 67 height 12
drag, startPoint x: 383, startPoint y: 186, endPoint x: 426, endPoint y: 190, distance: 43.8
click at [426, 190] on div "30443" at bounding box center [521, 191] width 304 height 23
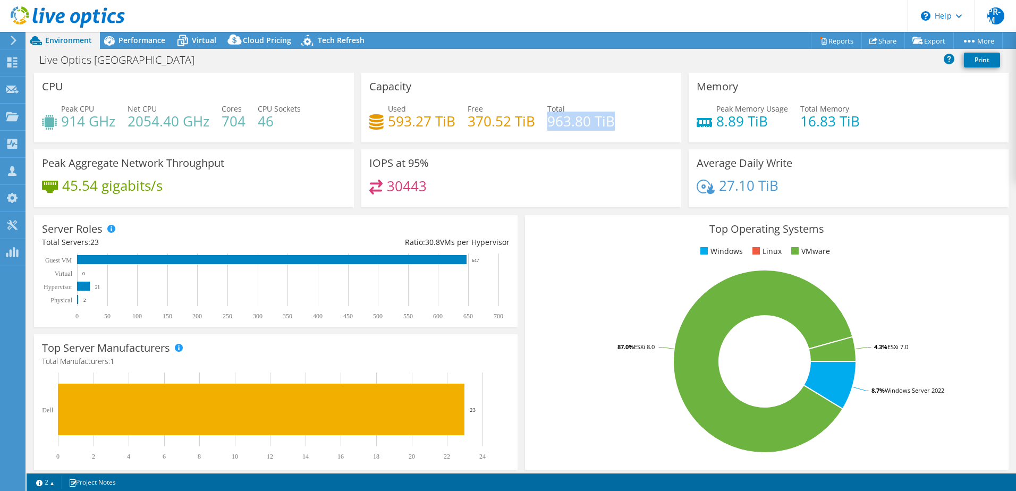
drag, startPoint x: 544, startPoint y: 120, endPoint x: 609, endPoint y: 122, distance: 65.4
click at [609, 122] on h4 "963.80 TiB" at bounding box center [580, 121] width 67 height 12
drag, startPoint x: 610, startPoint y: 122, endPoint x: 665, endPoint y: 124, distance: 55.3
click at [665, 124] on div "Used 593.27 TiB Free 370.52 TiB Total 963.80 TiB" at bounding box center [521, 120] width 304 height 35
drag, startPoint x: 546, startPoint y: 123, endPoint x: 584, endPoint y: 122, distance: 38.8
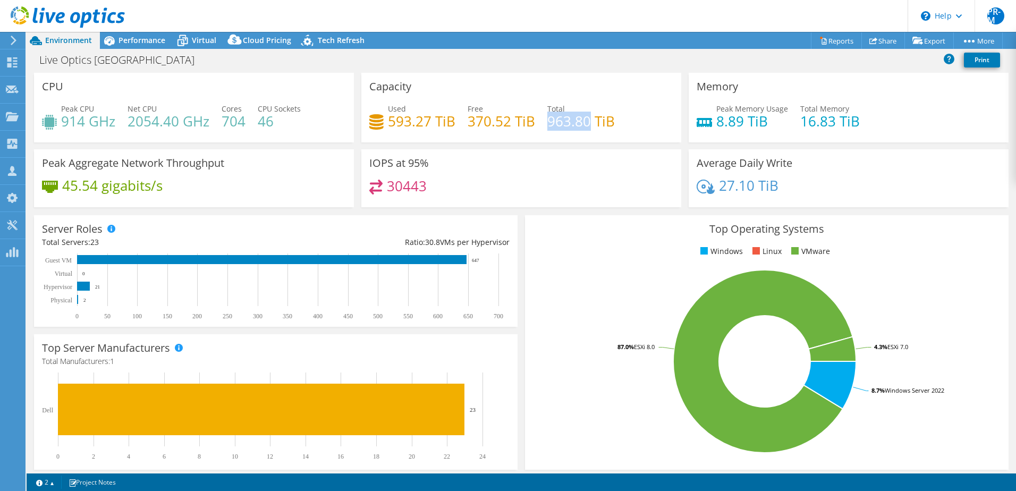
click at [584, 122] on h4 "963.80 TiB" at bounding box center [580, 121] width 67 height 12
drag, startPoint x: 384, startPoint y: 185, endPoint x: 434, endPoint y: 185, distance: 49.4
click at [434, 185] on div "30443" at bounding box center [521, 191] width 304 height 23
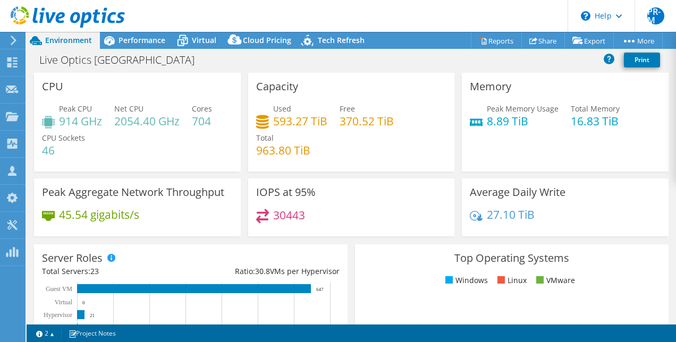
click at [151, 38] on span "Performance" at bounding box center [141, 40] width 47 height 10
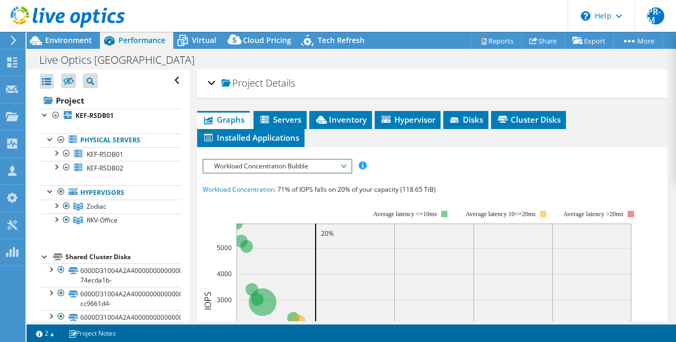
click at [211, 82] on div "Project Details" at bounding box center [432, 83] width 449 height 23
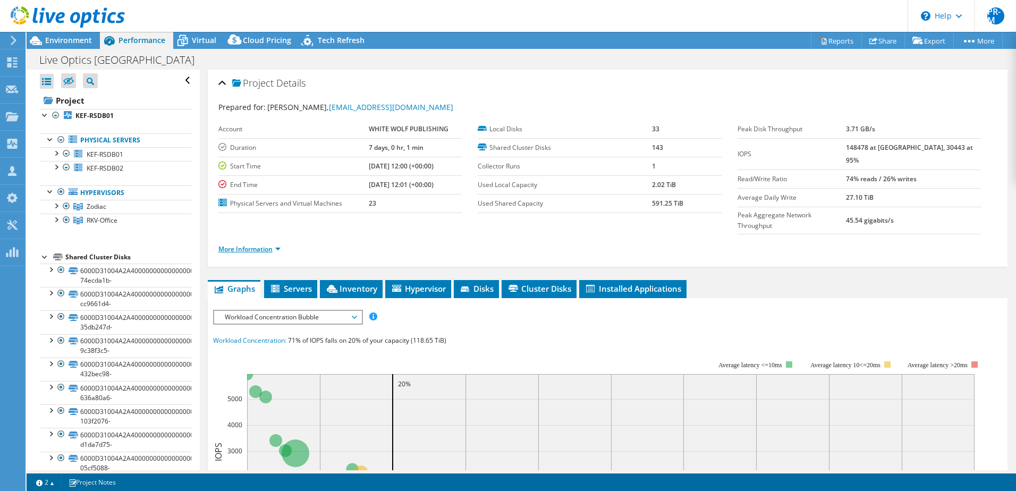
click at [240, 244] on link "More Information" at bounding box center [249, 248] width 62 height 9
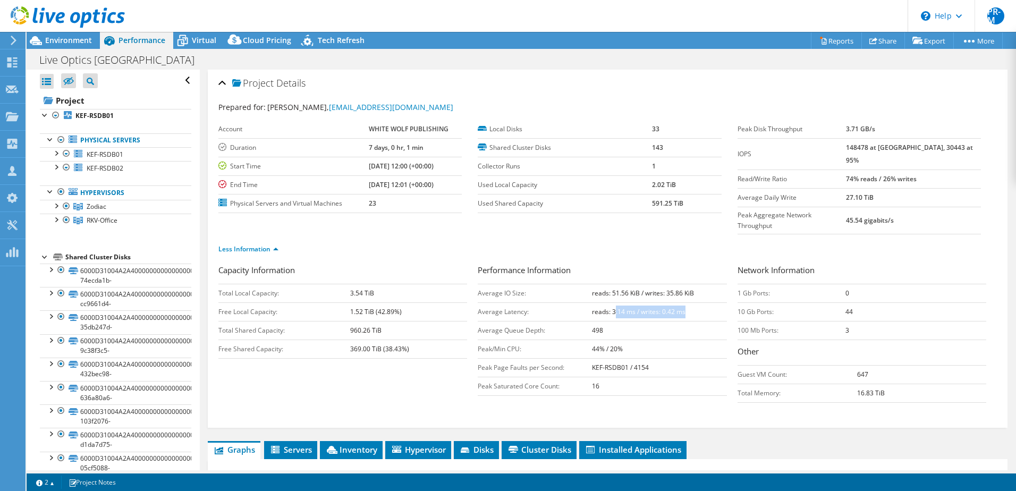
drag, startPoint x: 610, startPoint y: 290, endPoint x: 691, endPoint y: 294, distance: 81.4
click at [691, 302] on td "reads: 3.14 ms / writes: 0.42 ms" at bounding box center [659, 311] width 134 height 19
drag, startPoint x: 691, startPoint y: 294, endPoint x: 606, endPoint y: 288, distance: 85.2
click at [606, 307] on b "reads: 3.14 ms / writes: 0.42 ms" at bounding box center [639, 311] width 94 height 9
drag, startPoint x: 609, startPoint y: 290, endPoint x: 701, endPoint y: 294, distance: 91.5
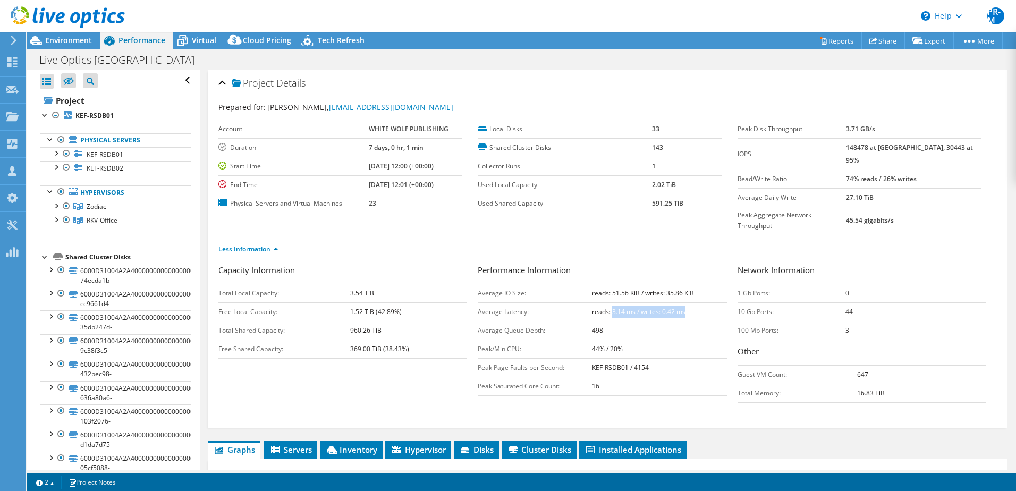
click at [701, 302] on td "reads: 3.14 ms / writes: 0.42 ms" at bounding box center [659, 311] width 134 height 19
click at [866, 147] on tr "IOPS 148478 at Peak, 30443 at 95%" at bounding box center [858, 153] width 243 height 31
click at [816, 152] on label "IOPS" at bounding box center [791, 154] width 109 height 11
drag, startPoint x: 585, startPoint y: 293, endPoint x: 704, endPoint y: 293, distance: 118.5
click at [704, 302] on tr "Average Latency: reads: 3.14 ms / writes: 0.42 ms" at bounding box center [602, 311] width 249 height 19
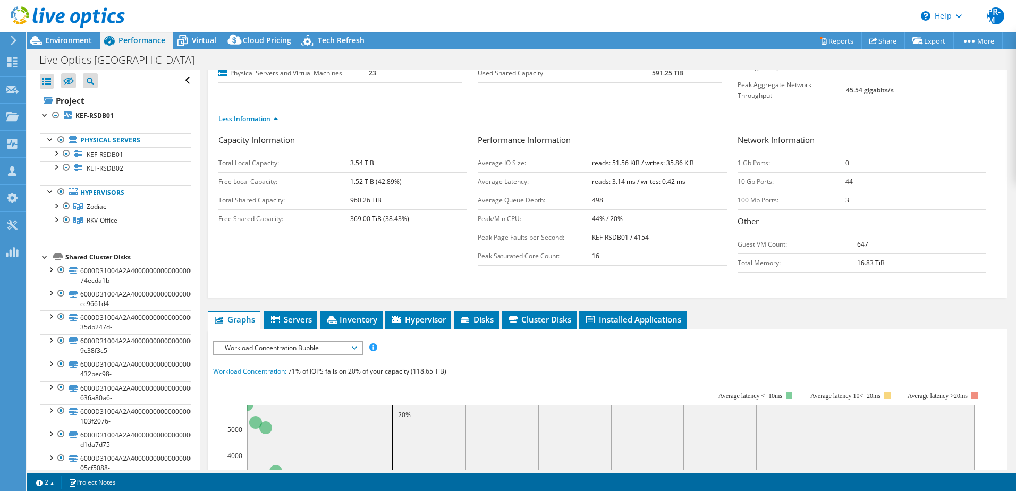
scroll to position [159, 0]
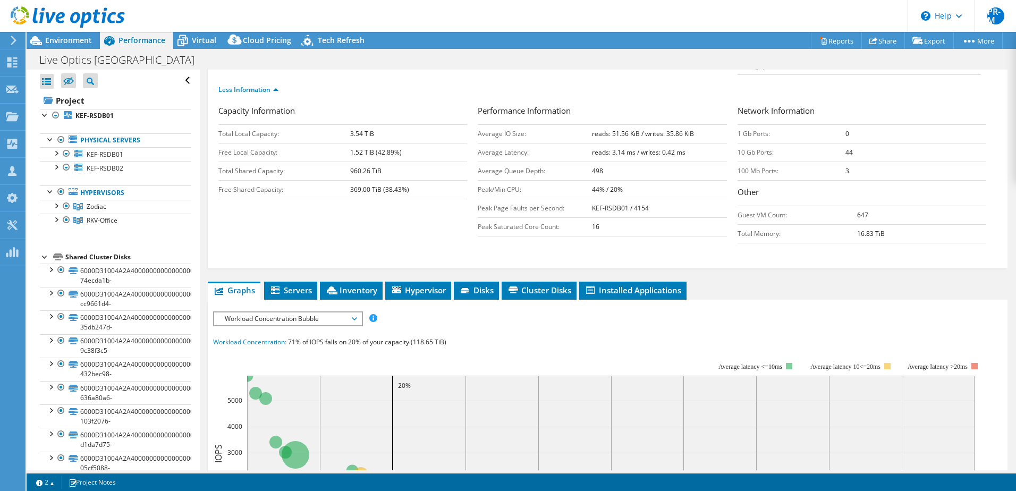
click at [355, 312] on span "Workload Concentration Bubble" at bounding box center [287, 318] width 137 height 13
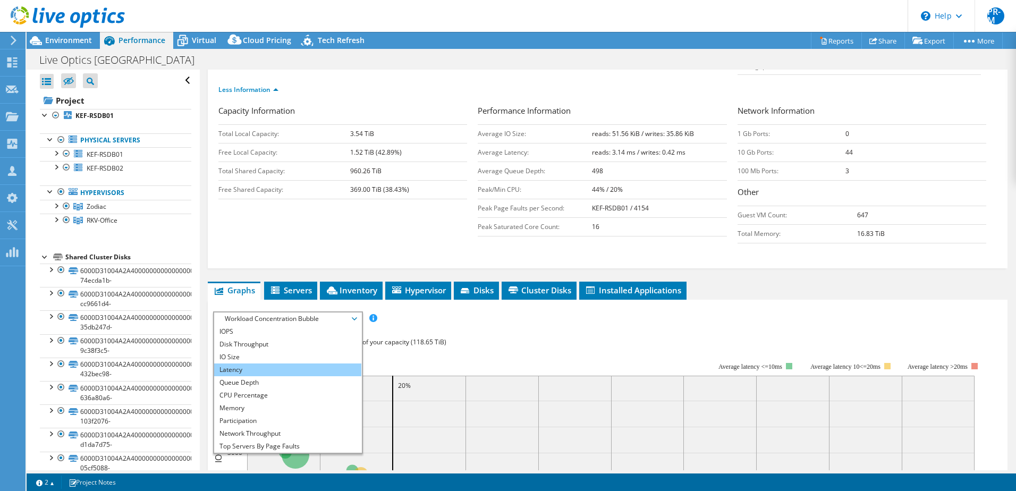
click at [263, 363] on li "Latency" at bounding box center [287, 369] width 147 height 13
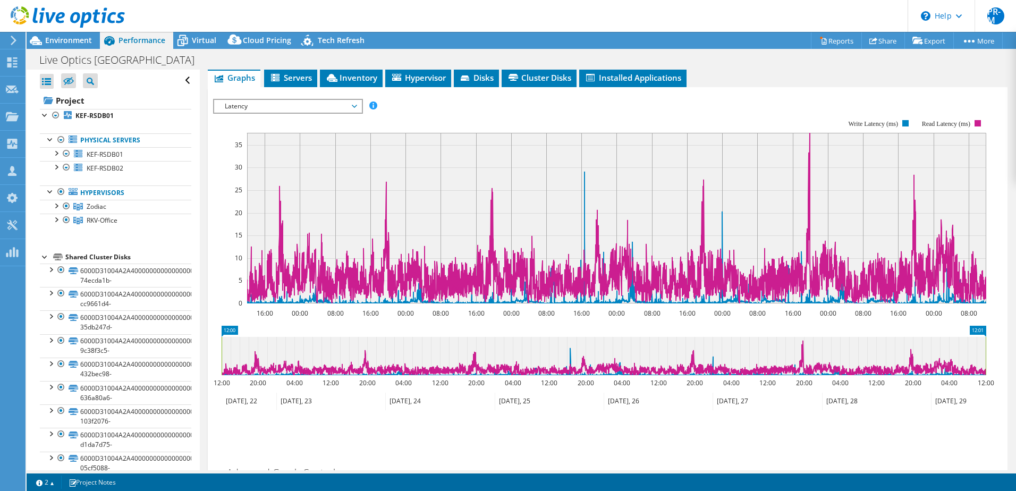
scroll to position [319, 0]
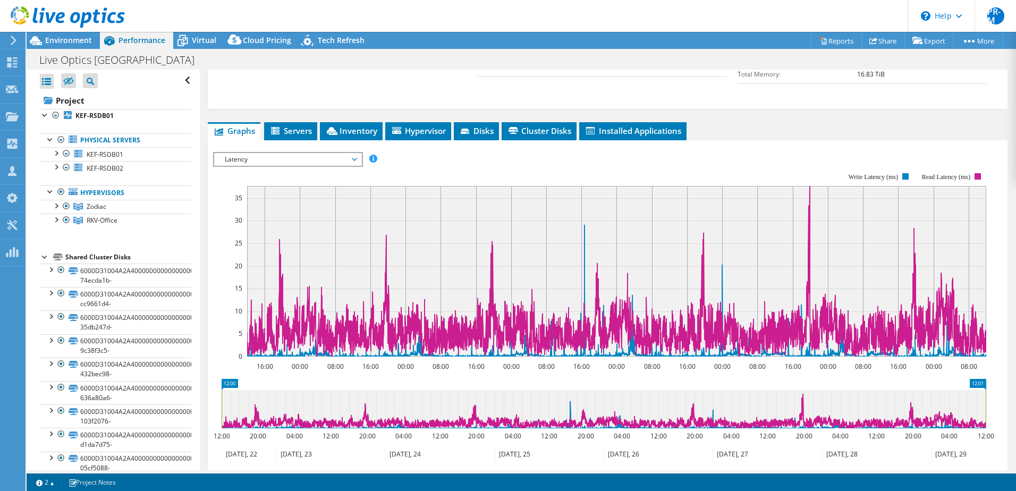
click at [357, 158] on icon at bounding box center [354, 159] width 5 height 3
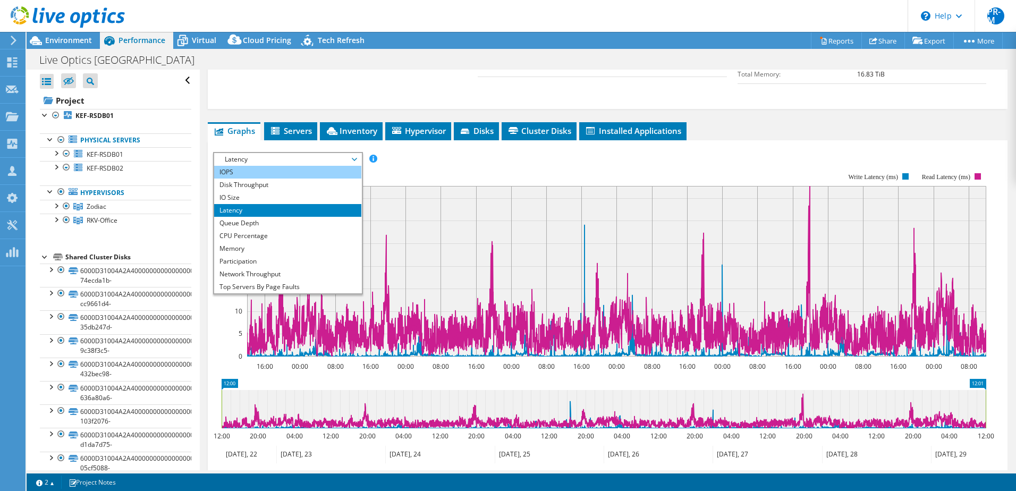
click at [235, 166] on li "IOPS" at bounding box center [287, 172] width 147 height 13
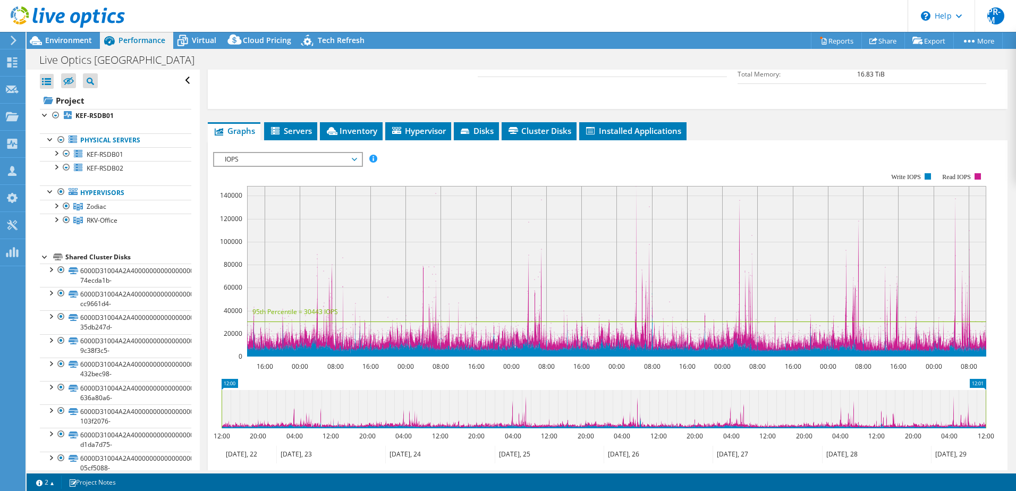
click at [621, 446] on icon at bounding box center [658, 455] width 109 height 18
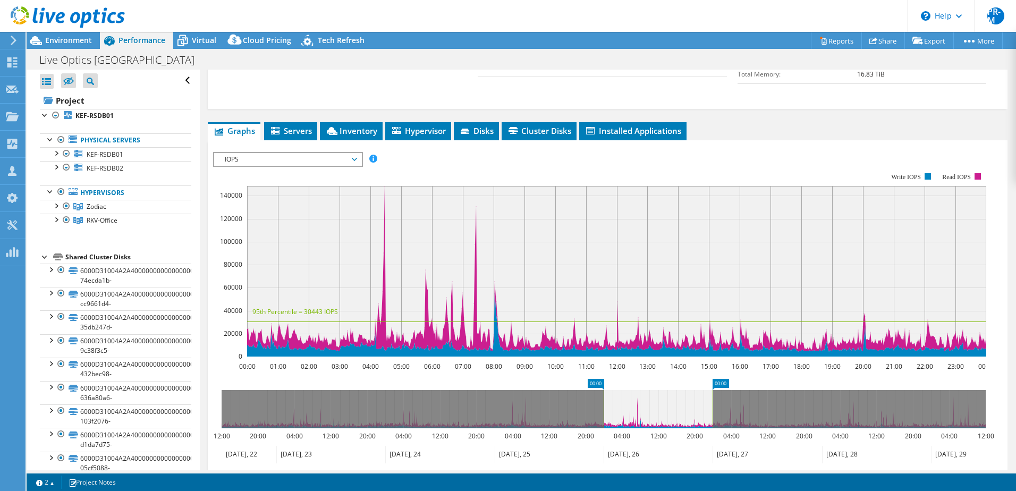
click at [355, 153] on span "IOPS" at bounding box center [287, 159] width 137 height 13
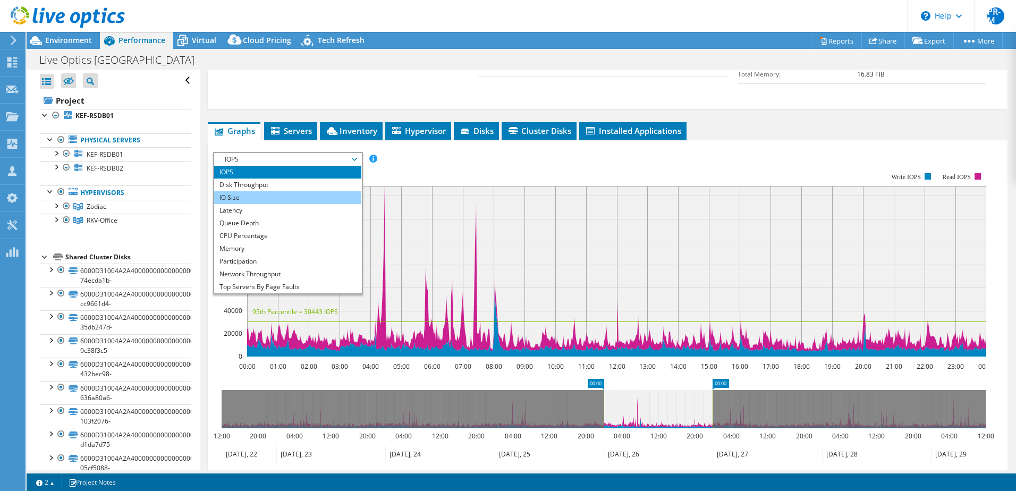
click at [299, 191] on li "IO Size" at bounding box center [287, 197] width 147 height 13
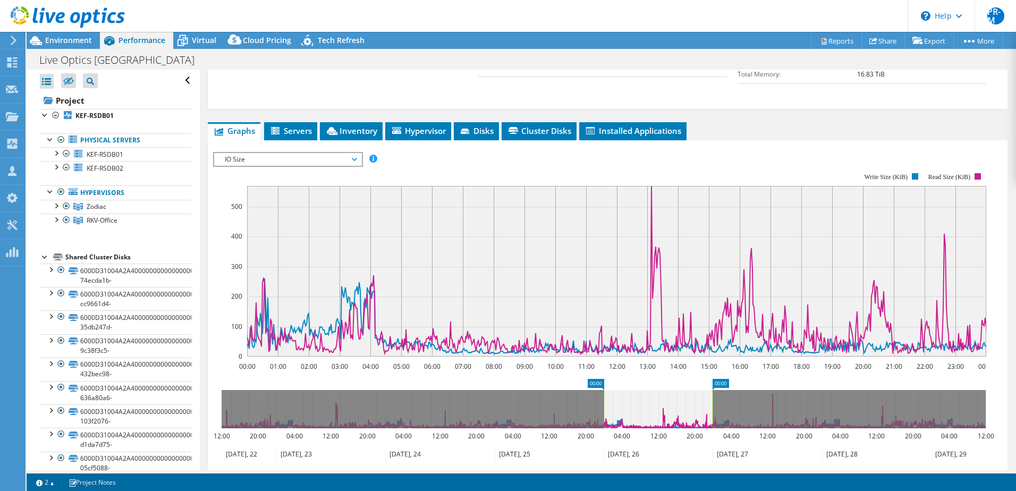
click at [290, 153] on span "IO Size" at bounding box center [287, 159] width 137 height 13
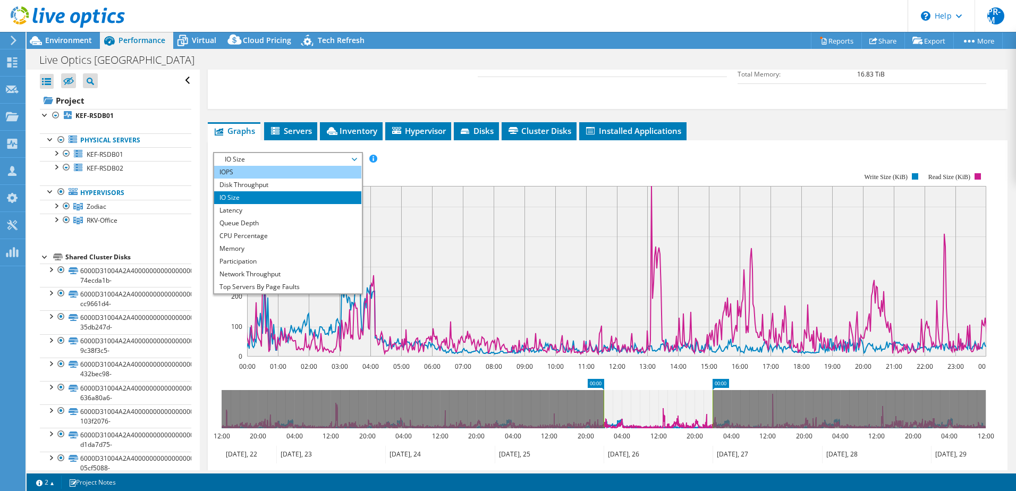
click at [275, 166] on li "IOPS" at bounding box center [287, 172] width 147 height 13
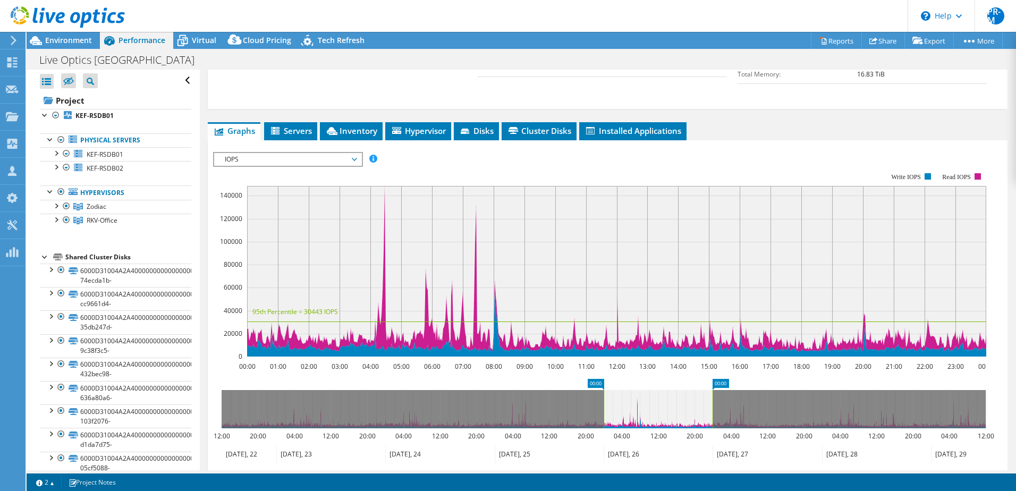
click at [355, 153] on span "IOPS" at bounding box center [287, 159] width 137 height 13
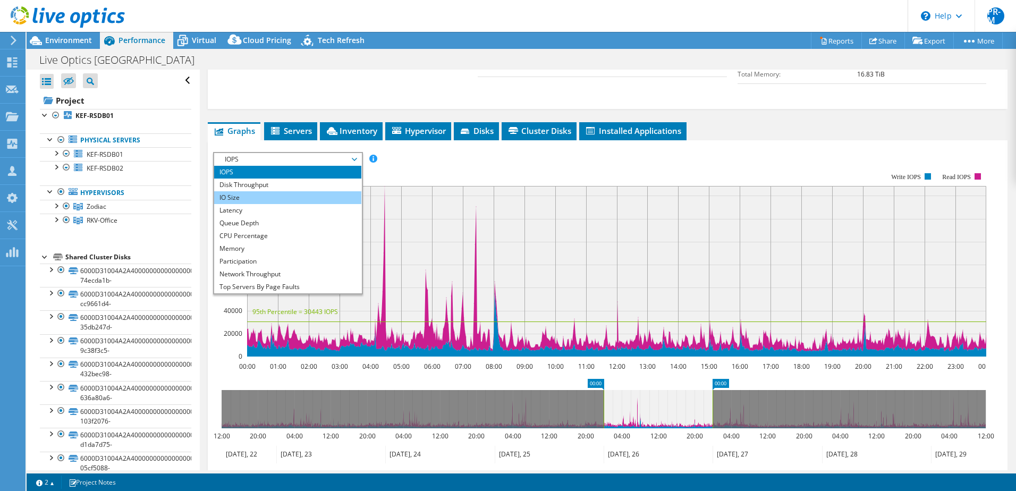
click at [317, 191] on li "IO Size" at bounding box center [287, 197] width 147 height 13
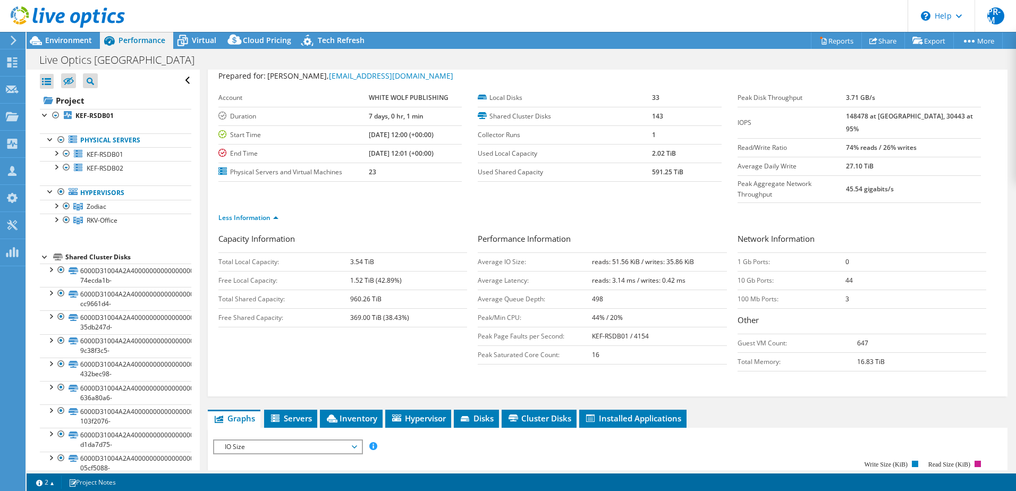
scroll to position [0, 0]
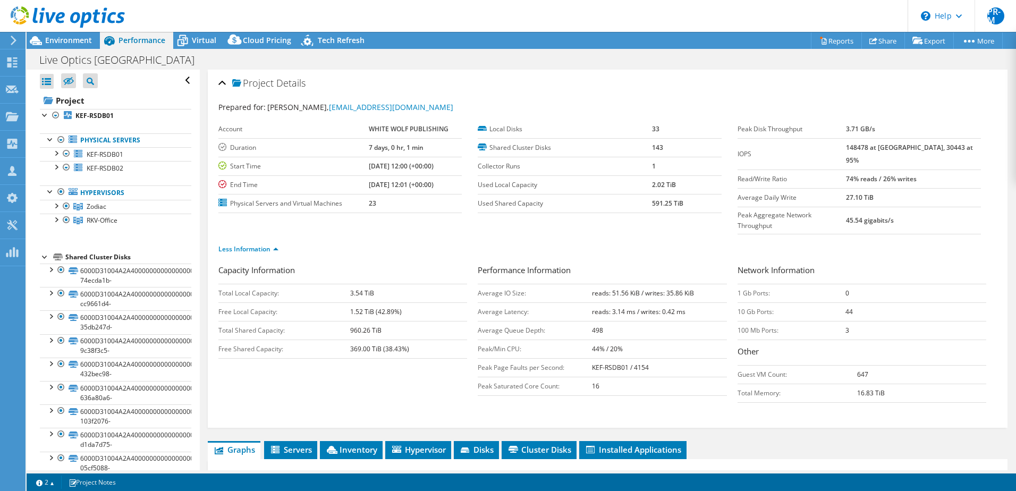
click at [610, 288] on b "reads: 51.56 KiB / writes: 35.86 KiB" at bounding box center [643, 292] width 102 height 9
drag, startPoint x: 608, startPoint y: 271, endPoint x: 696, endPoint y: 272, distance: 88.7
click at [696, 284] on td "reads: 51.56 KiB / writes: 35.86 KiB" at bounding box center [659, 293] width 134 height 19
drag, startPoint x: 873, startPoint y: 148, endPoint x: 964, endPoint y: 147, distance: 90.9
click at [964, 147] on td "148478 at Peak, 30443 at 95%" at bounding box center [913, 153] width 135 height 31
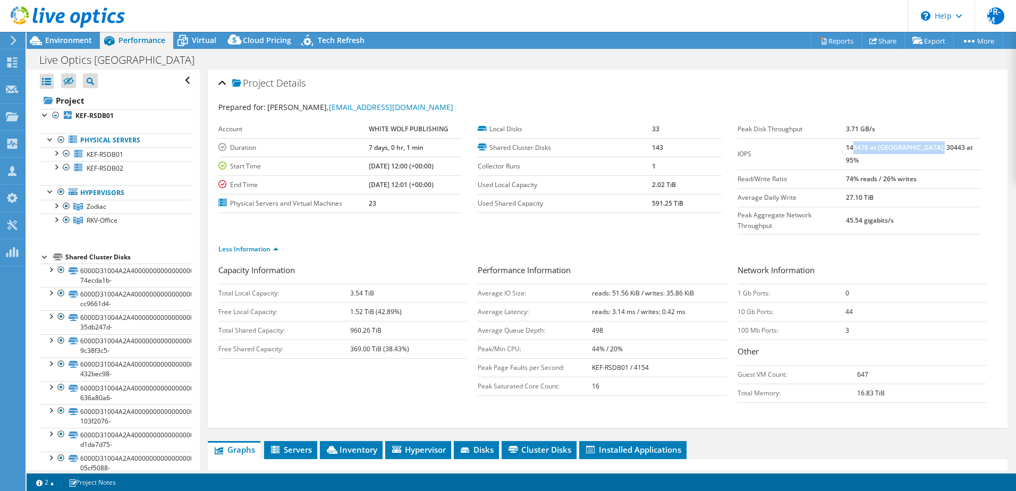
drag, startPoint x: 964, startPoint y: 147, endPoint x: 902, endPoint y: 188, distance: 74.9
click at [906, 189] on td "27.10 TiB" at bounding box center [913, 197] width 135 height 19
drag, startPoint x: 867, startPoint y: 168, endPoint x: 951, endPoint y: 167, distance: 84.5
click at [951, 169] on td "74% reads / 26% writes" at bounding box center [913, 178] width 135 height 19
click at [830, 174] on label "Read/Write Ratio" at bounding box center [791, 179] width 109 height 11
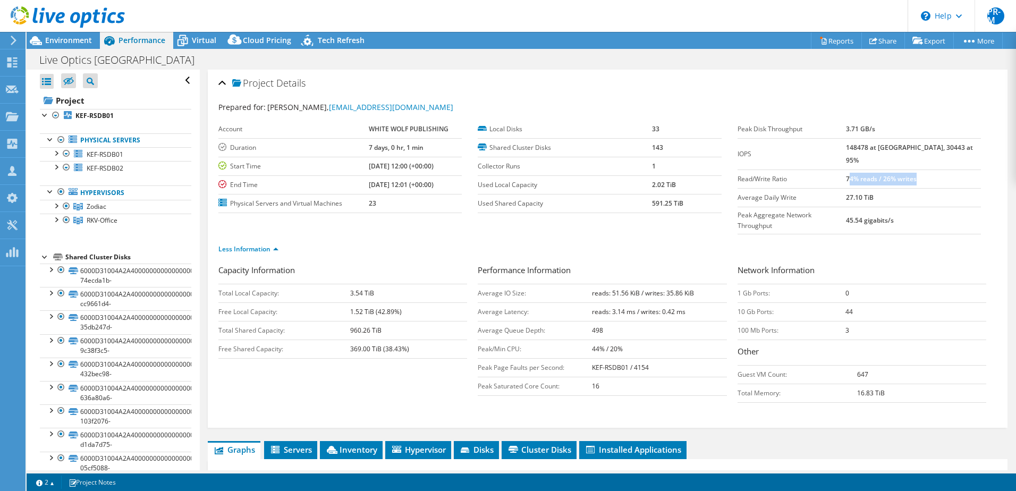
drag, startPoint x: 871, startPoint y: 165, endPoint x: 937, endPoint y: 166, distance: 66.4
click at [916, 174] on b "74% reads / 26% writes" at bounding box center [881, 178] width 71 height 9
drag, startPoint x: 932, startPoint y: 167, endPoint x: 963, endPoint y: 172, distance: 31.1
click at [963, 172] on tr "Read/Write Ratio 74% reads / 26% writes" at bounding box center [858, 178] width 243 height 19
click at [673, 241] on ul "Less Information" at bounding box center [607, 248] width 778 height 14
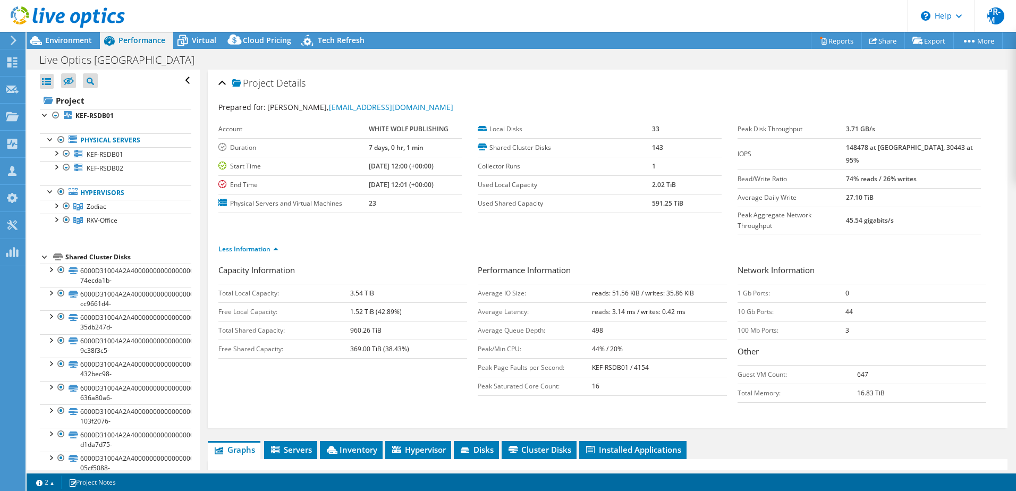
drag, startPoint x: 863, startPoint y: 148, endPoint x: 913, endPoint y: 148, distance: 50.5
click at [913, 148] on tr "IOPS 148478 at Peak, 30443 at 95%" at bounding box center [858, 153] width 243 height 31
click at [629, 241] on div "Less Information" at bounding box center [607, 249] width 778 height 30
drag, startPoint x: 919, startPoint y: 148, endPoint x: 960, endPoint y: 145, distance: 41.6
click at [960, 145] on td "148478 at Peak, 30443 at 95%" at bounding box center [913, 153] width 135 height 31
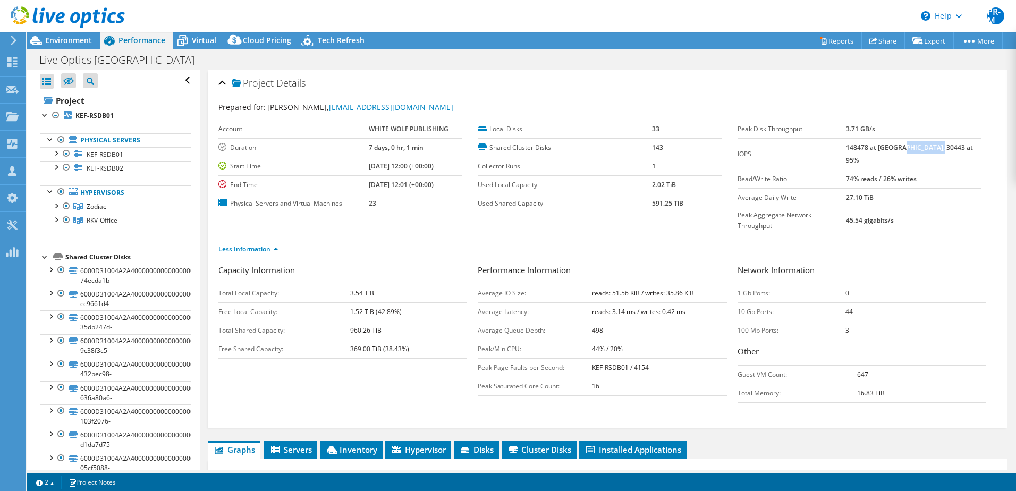
drag, startPoint x: 959, startPoint y: 145, endPoint x: 919, endPoint y: 147, distance: 40.4
click at [919, 147] on b "148478 at Peak, 30443 at 95%" at bounding box center [909, 154] width 127 height 22
drag, startPoint x: 917, startPoint y: 147, endPoint x: 985, endPoint y: 148, distance: 67.5
click at [985, 148] on div "Peak Disk Throughput 3.71 GB/s IOPS 148478 at Peak, 30443 at 95% Read/Write Rat…" at bounding box center [866, 177] width 259 height 114
click at [670, 377] on div "Performance Information Average IO Size: reads: 51.56 KiB / writes: 35.86 KiB A…" at bounding box center [607, 332] width 259 height 137
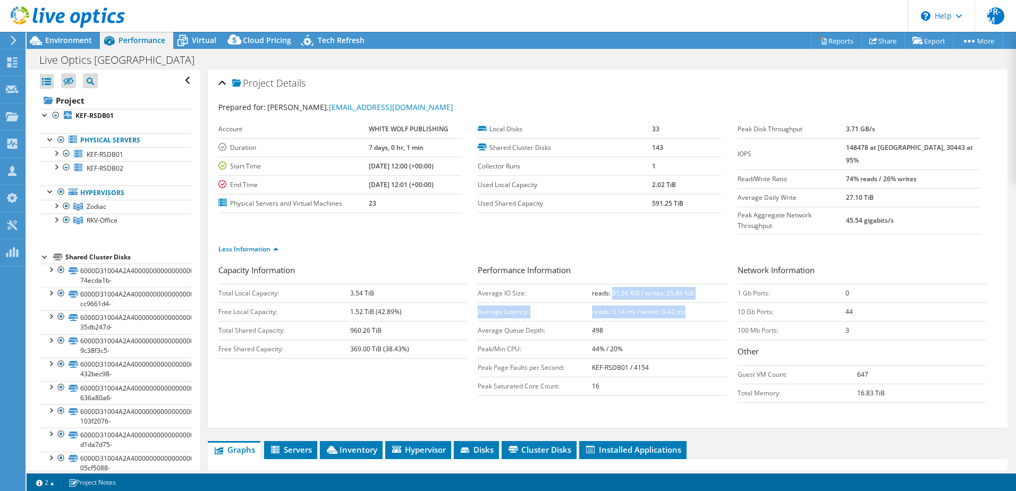
drag, startPoint x: 608, startPoint y: 273, endPoint x: 687, endPoint y: 291, distance: 81.8
click at [687, 291] on tbody "Average IO Size: reads: 51.56 KiB / writes: 35.86 KiB Average Latency: reads: 3…" at bounding box center [602, 340] width 249 height 112
drag, startPoint x: 686, startPoint y: 291, endPoint x: 631, endPoint y: 243, distance: 73.5
click at [631, 264] on h3 "Performance Information" at bounding box center [602, 271] width 249 height 14
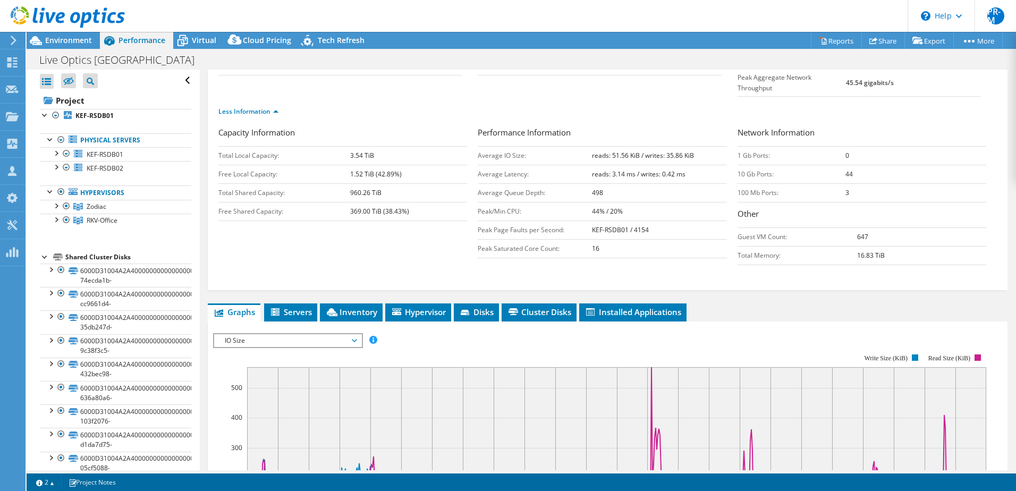
scroll to position [266, 0]
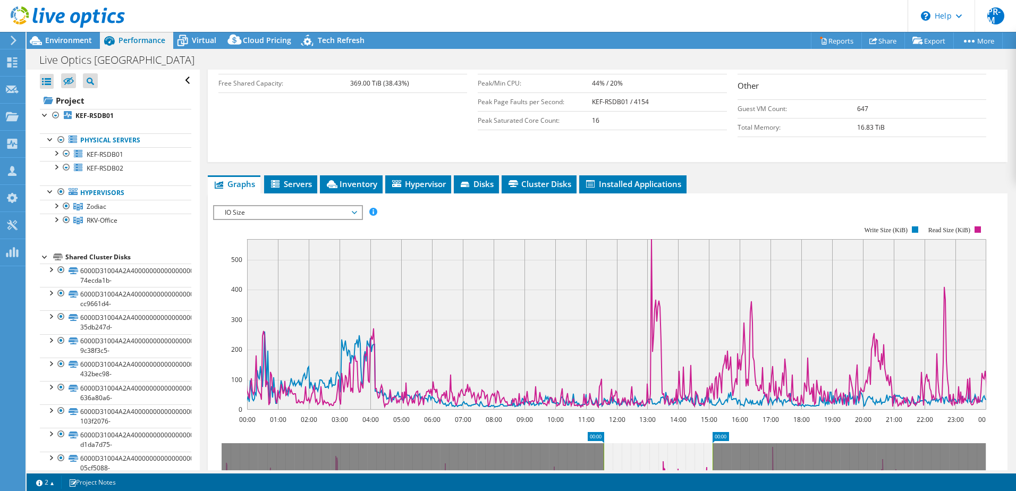
click at [353, 206] on span "IO Size" at bounding box center [287, 212] width 137 height 13
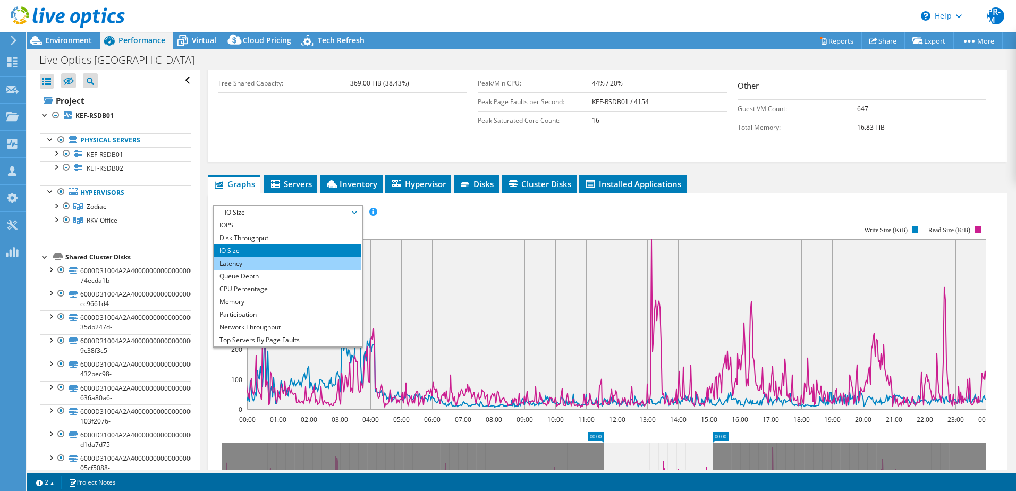
click at [274, 257] on li "Latency" at bounding box center [287, 263] width 147 height 13
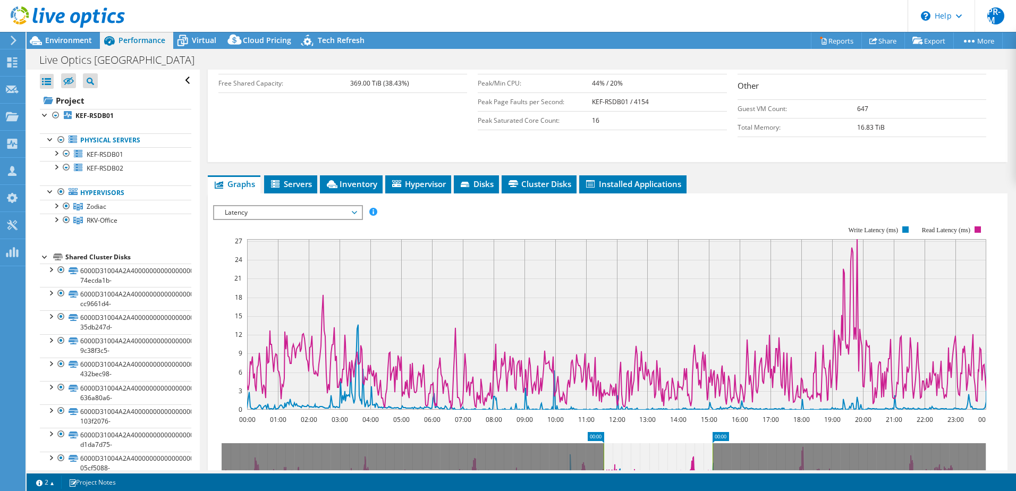
click at [818, 205] on div at bounding box center [607, 386] width 789 height 363
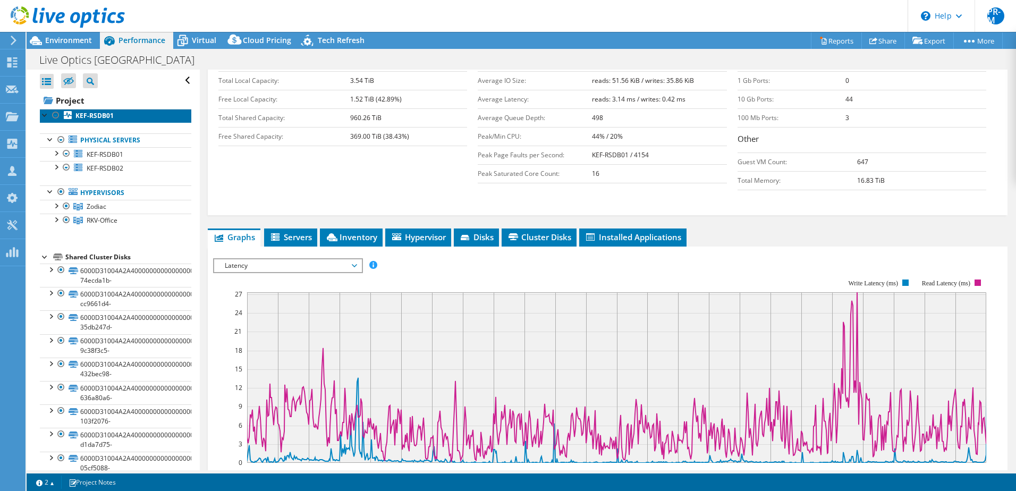
click at [86, 117] on b "KEF-RSDB01" at bounding box center [94, 115] width 38 height 9
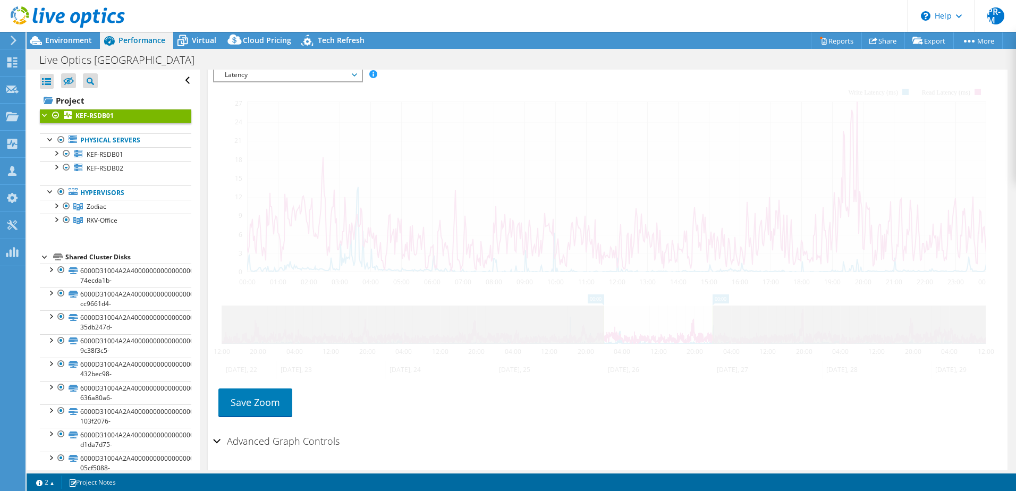
scroll to position [201, 0]
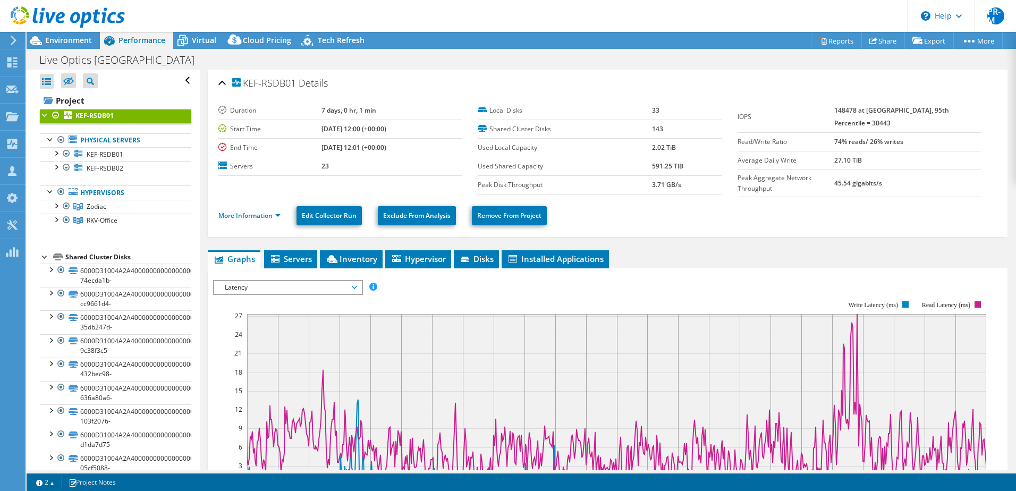
select select "USD"
click at [275, 213] on link "More Information" at bounding box center [249, 215] width 62 height 9
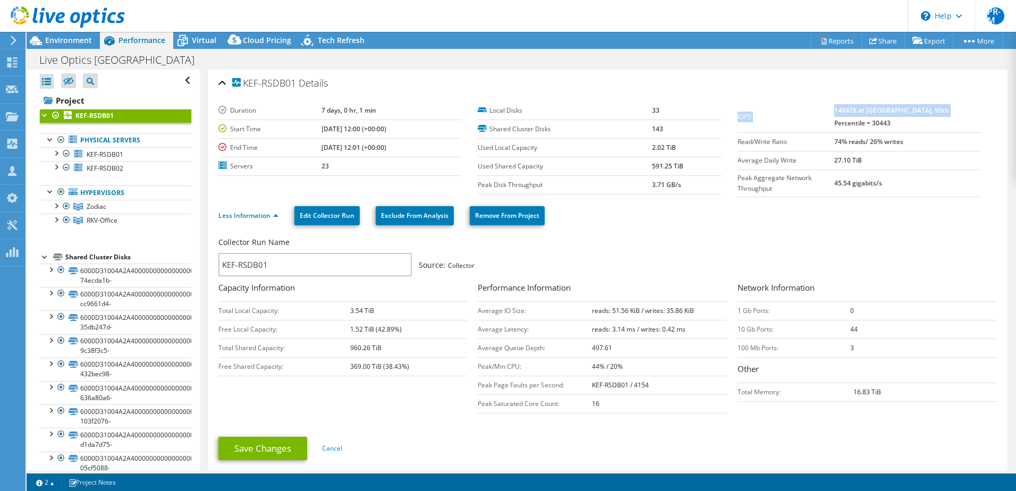
drag, startPoint x: 954, startPoint y: 110, endPoint x: 984, endPoint y: 109, distance: 30.3
click at [984, 109] on div "IOPS 148478 at [GEOGRAPHIC_DATA], 95th Percentile = 30443 Read/Write Ratio 74% …" at bounding box center [866, 149] width 259 height 96
click at [549, 89] on div "KEF-RSDB01 Details" at bounding box center [607, 83] width 778 height 23
